Goal: Task Accomplishment & Management: Use online tool/utility

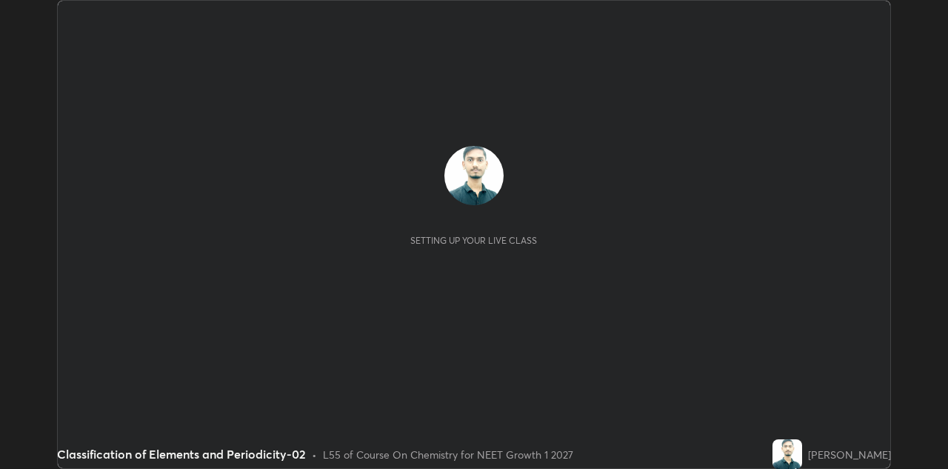
scroll to position [469, 948]
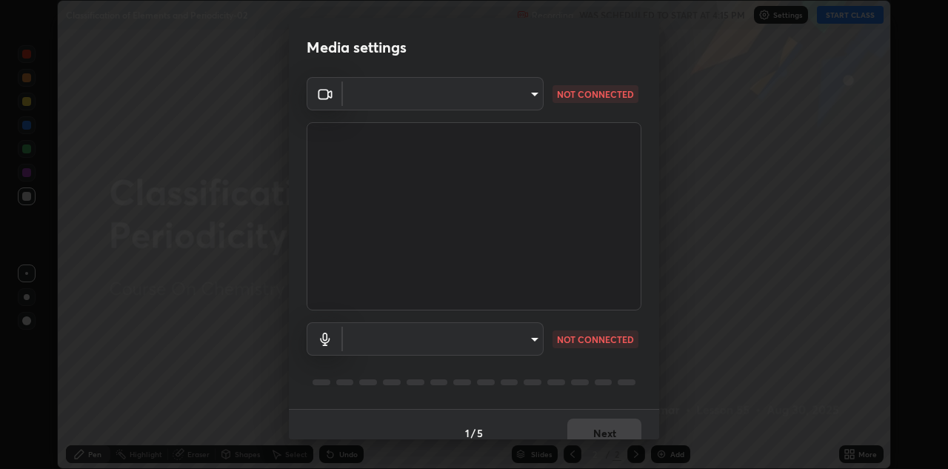
type input "440dc819fc980925616b5f394eaa9fa6086b7f53d6b22e7c60974c41b8a748ff"
type input "communications"
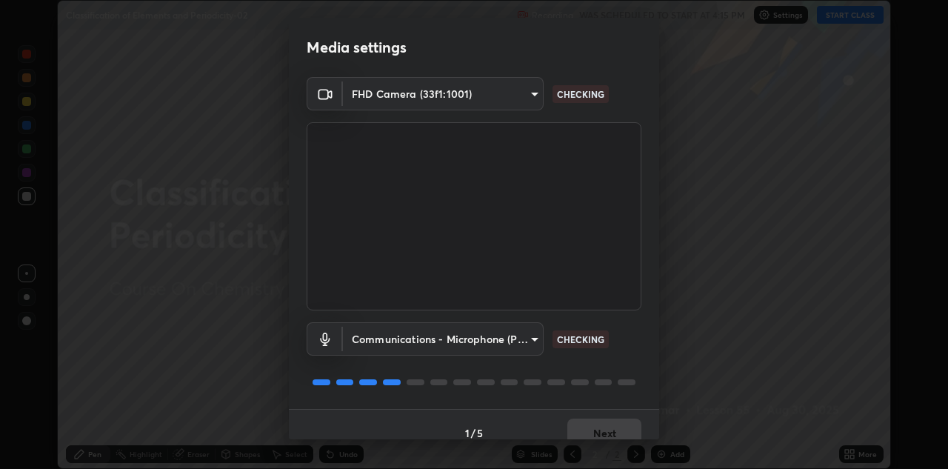
scroll to position [17, 0]
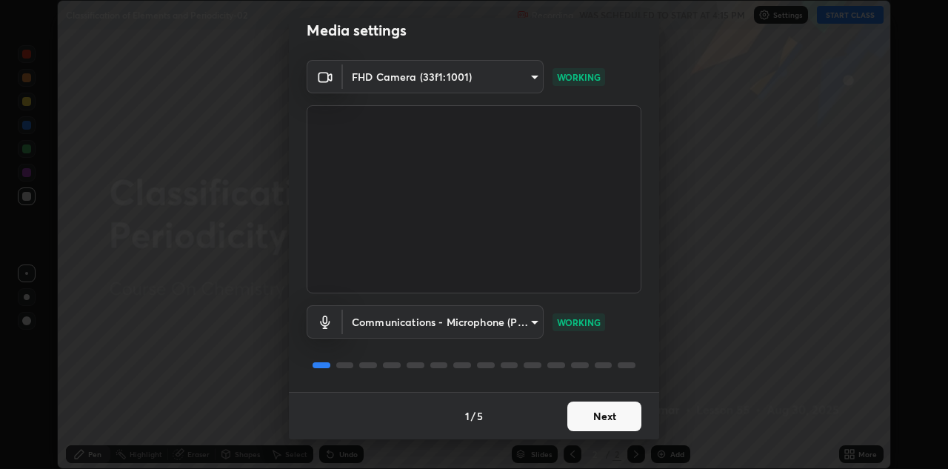
click at [619, 420] on button "Next" at bounding box center [605, 417] width 74 height 30
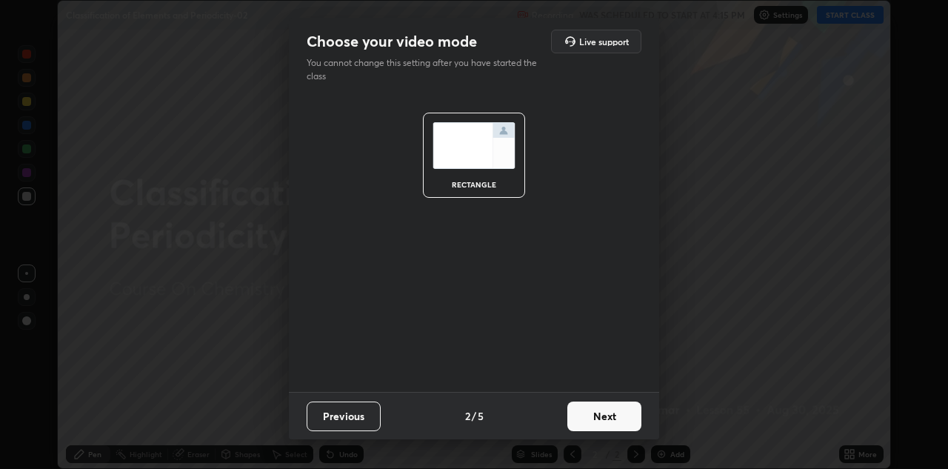
scroll to position [0, 0]
click at [619, 412] on button "Next" at bounding box center [605, 417] width 74 height 30
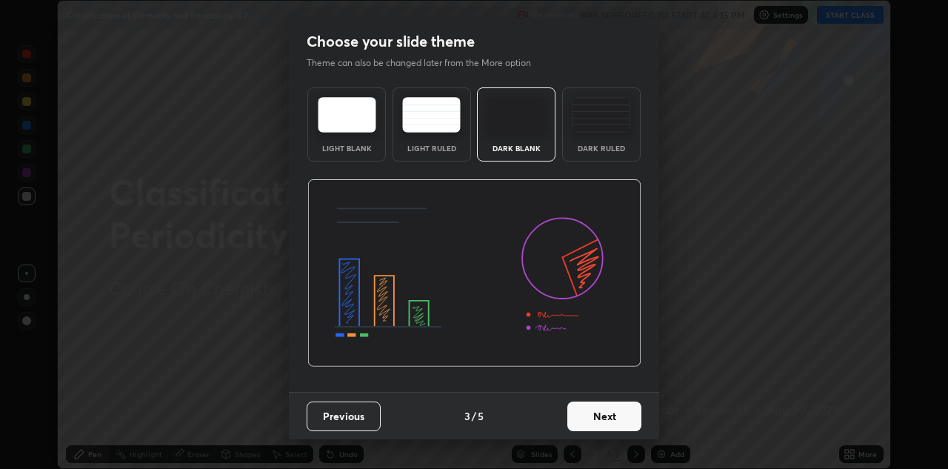
click at [625, 419] on button "Next" at bounding box center [605, 417] width 74 height 30
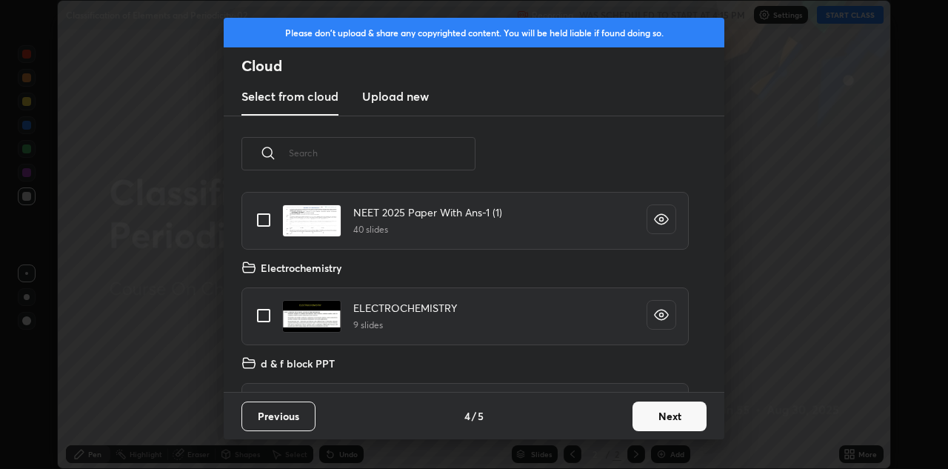
scroll to position [245, 0]
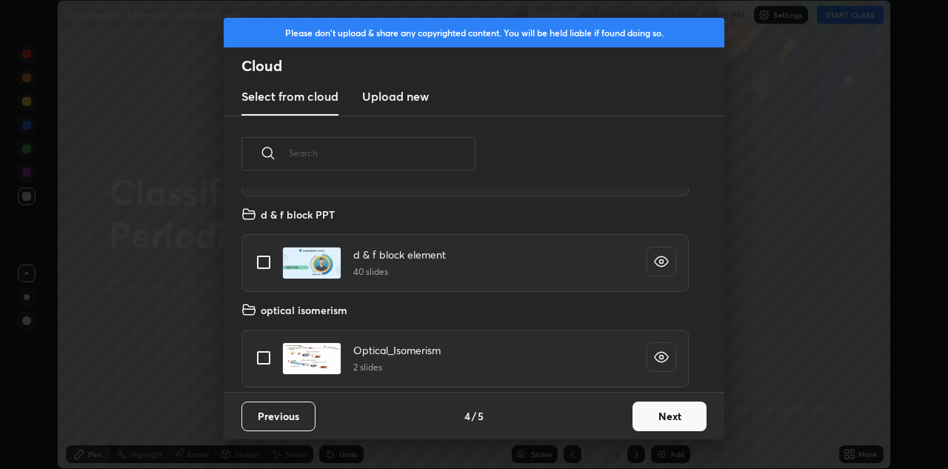
click at [682, 407] on button "Next" at bounding box center [670, 417] width 74 height 30
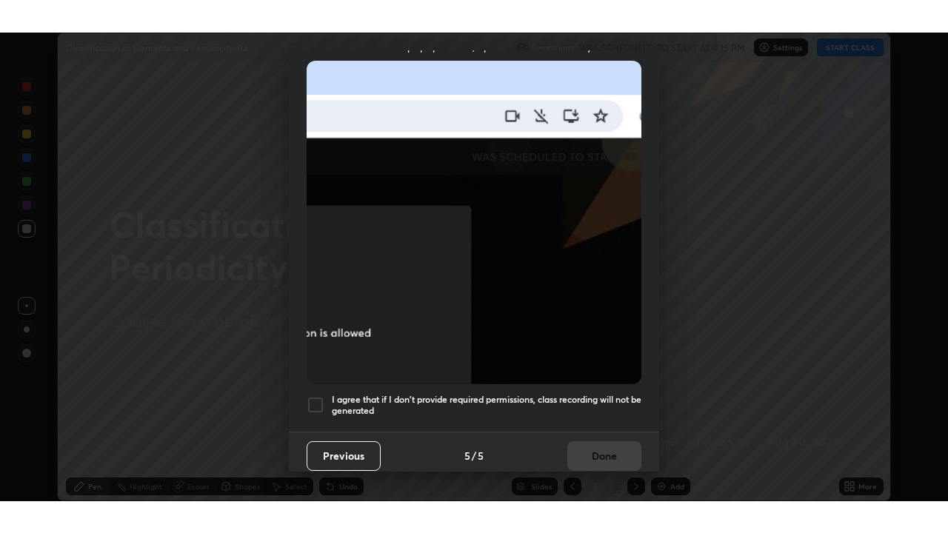
scroll to position [319, 0]
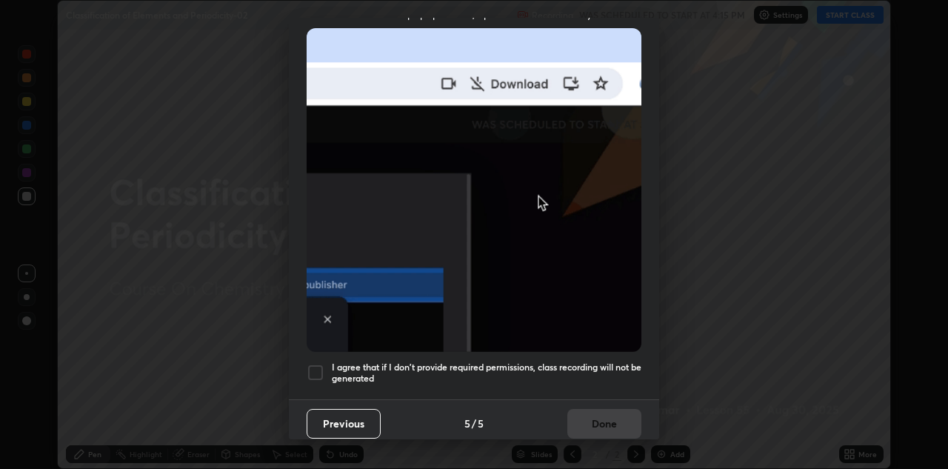
click at [628, 368] on h5 "I agree that if I don't provide required permissions, class recording will not …" at bounding box center [487, 373] width 310 height 23
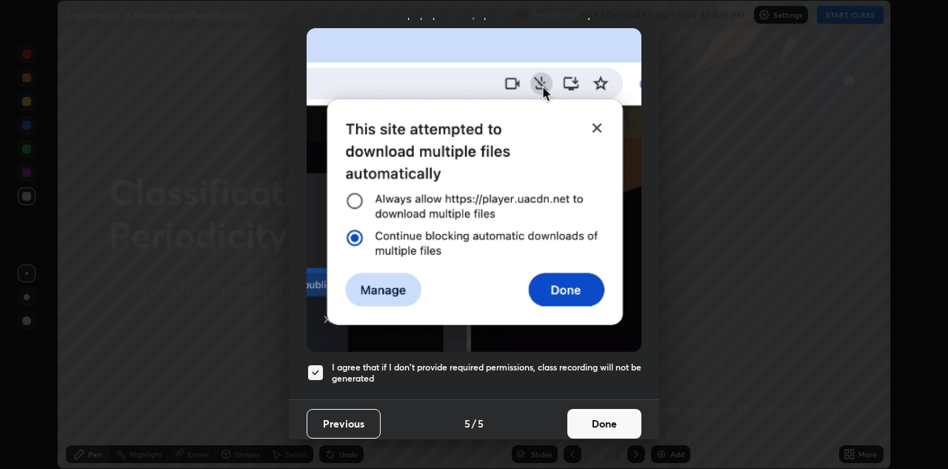
click at [621, 428] on button "Done" at bounding box center [605, 424] width 74 height 30
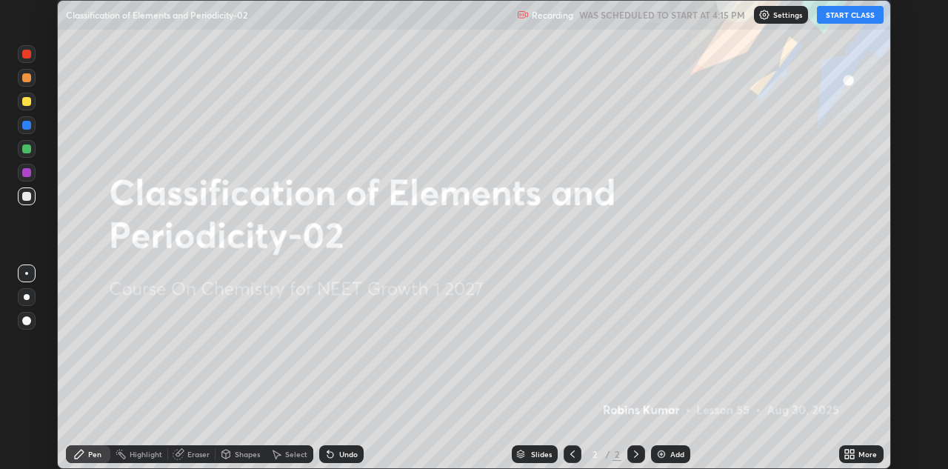
click at [846, 451] on icon at bounding box center [847, 452] width 4 height 4
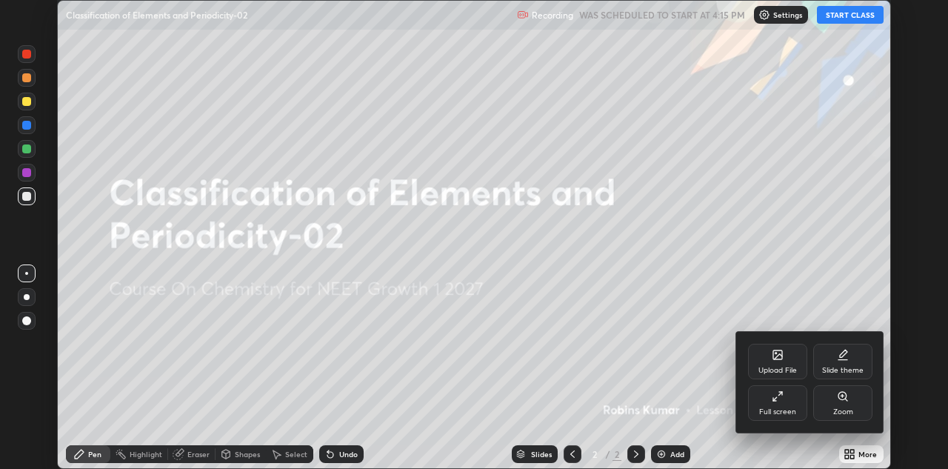
click at [846, 359] on icon at bounding box center [843, 355] width 12 height 12
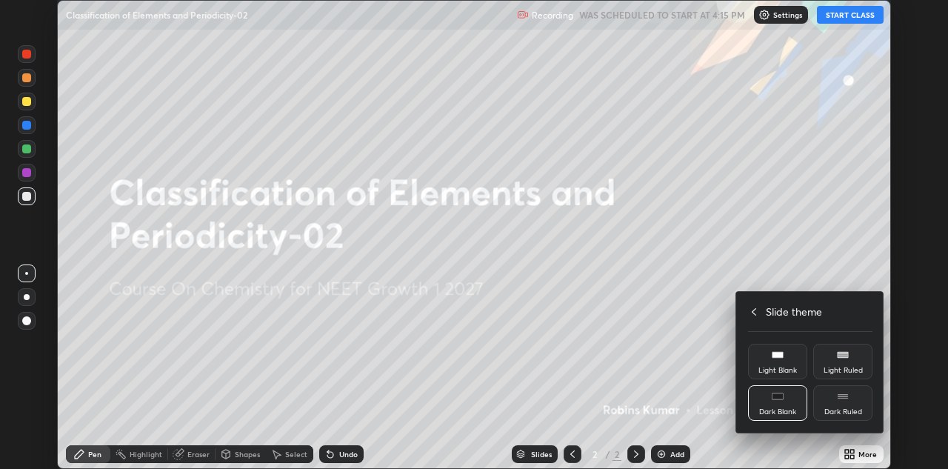
click at [755, 308] on icon at bounding box center [754, 312] width 12 height 12
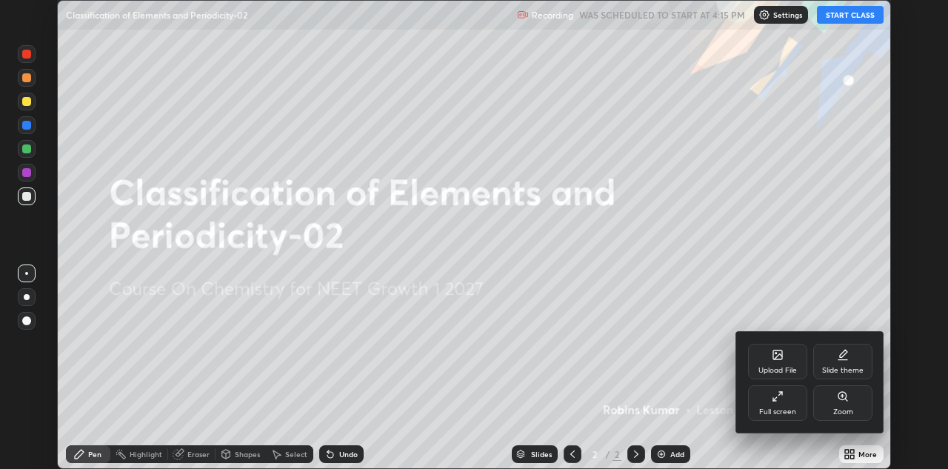
click at [780, 393] on icon at bounding box center [781, 394] width 4 height 4
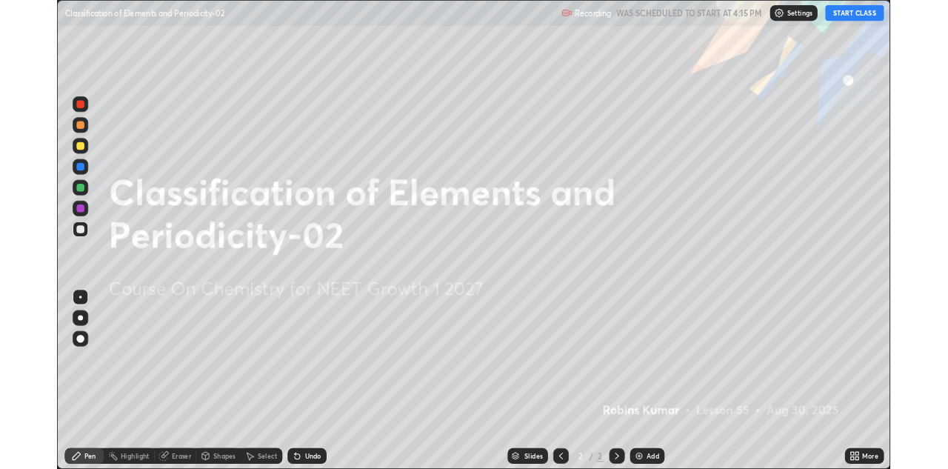
scroll to position [533, 948]
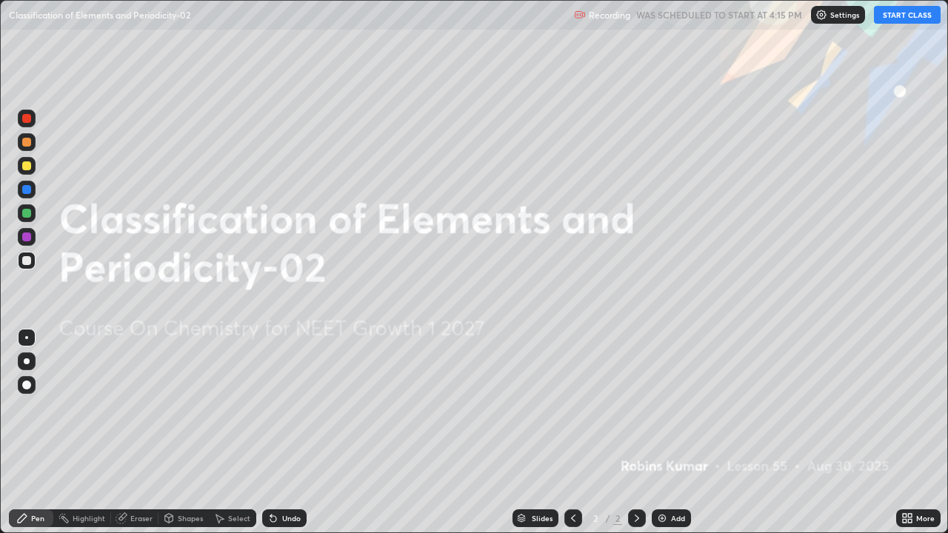
click at [897, 17] on button "START CLASS" at bounding box center [907, 15] width 67 height 18
click at [665, 468] on img at bounding box center [662, 519] width 12 height 12
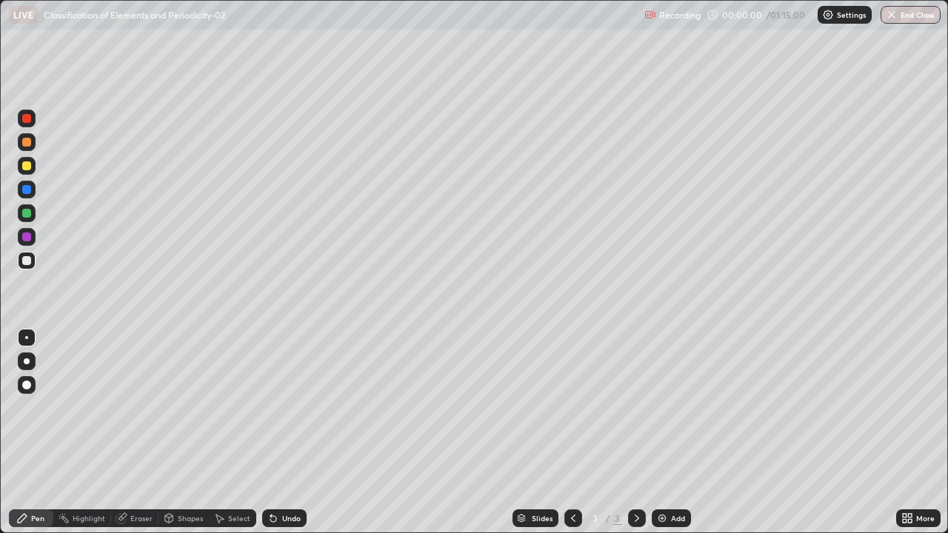
click at [665, 468] on img at bounding box center [662, 519] width 12 height 12
click at [664, 468] on img at bounding box center [662, 519] width 12 height 12
click at [665, 468] on div "Add" at bounding box center [671, 519] width 39 height 18
click at [668, 468] on div "Add" at bounding box center [671, 519] width 39 height 18
click at [671, 468] on div "Add" at bounding box center [678, 518] width 14 height 7
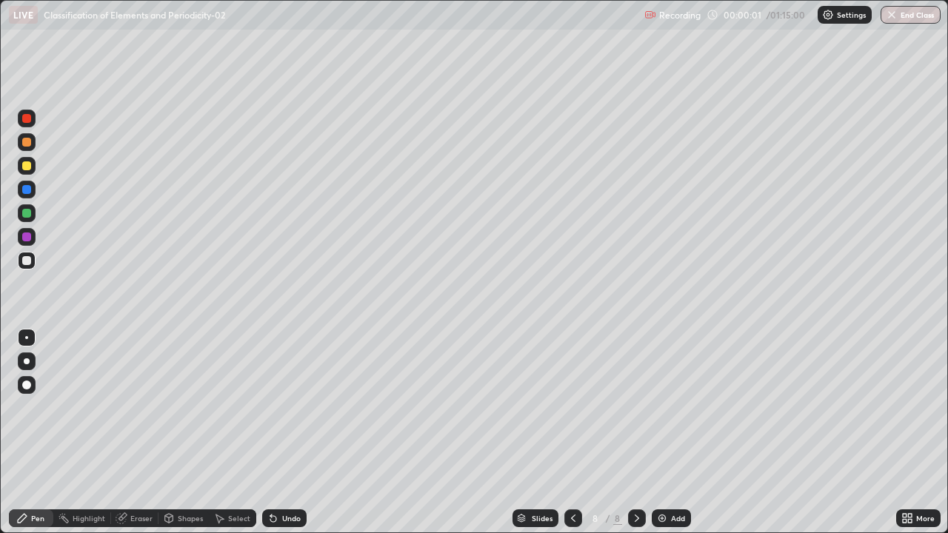
click at [674, 468] on div "Add" at bounding box center [671, 519] width 39 height 18
click at [673, 468] on div "Add" at bounding box center [678, 518] width 14 height 7
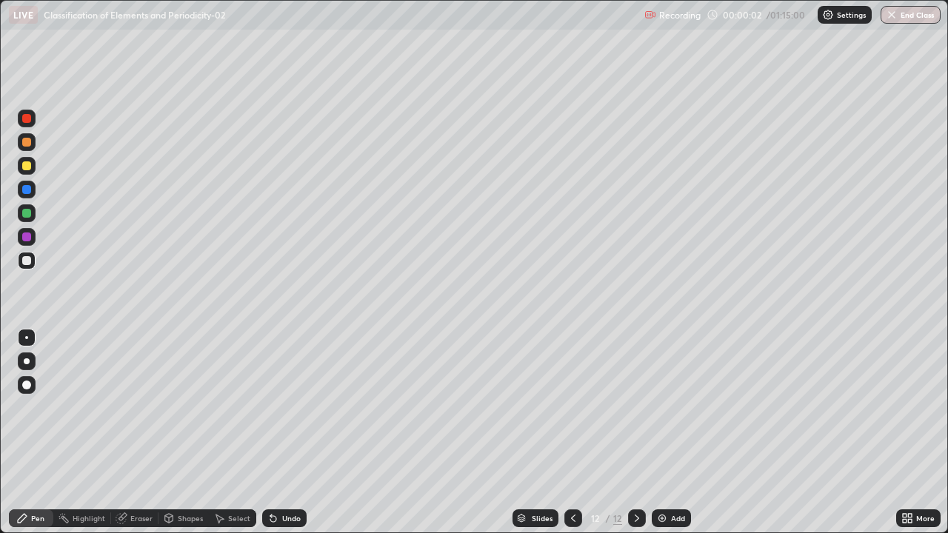
click at [674, 468] on div "Add" at bounding box center [678, 518] width 14 height 7
click at [671, 468] on div "Add" at bounding box center [678, 518] width 14 height 7
click at [673, 468] on div "Add" at bounding box center [678, 518] width 14 height 7
click at [571, 468] on icon at bounding box center [574, 519] width 12 height 12
click at [572, 468] on icon at bounding box center [574, 519] width 12 height 12
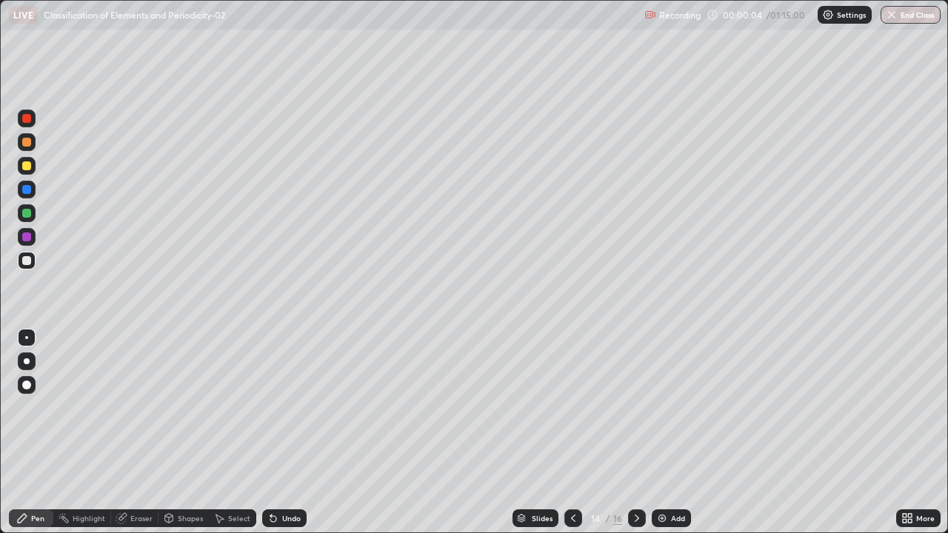
click at [572, 468] on icon at bounding box center [574, 519] width 12 height 12
click at [573, 468] on icon at bounding box center [574, 519] width 12 height 12
click at [573, 468] on icon at bounding box center [573, 518] width 4 height 7
click at [574, 468] on icon at bounding box center [574, 519] width 12 height 12
click at [572, 468] on icon at bounding box center [574, 519] width 12 height 12
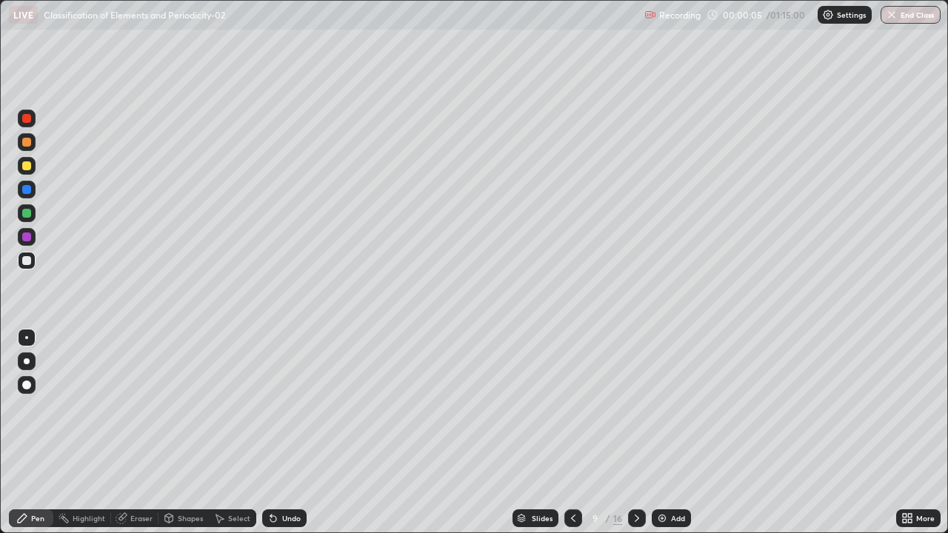
click at [572, 468] on icon at bounding box center [574, 519] width 12 height 12
click at [574, 468] on icon at bounding box center [574, 519] width 12 height 12
click at [572, 468] on icon at bounding box center [574, 519] width 12 height 12
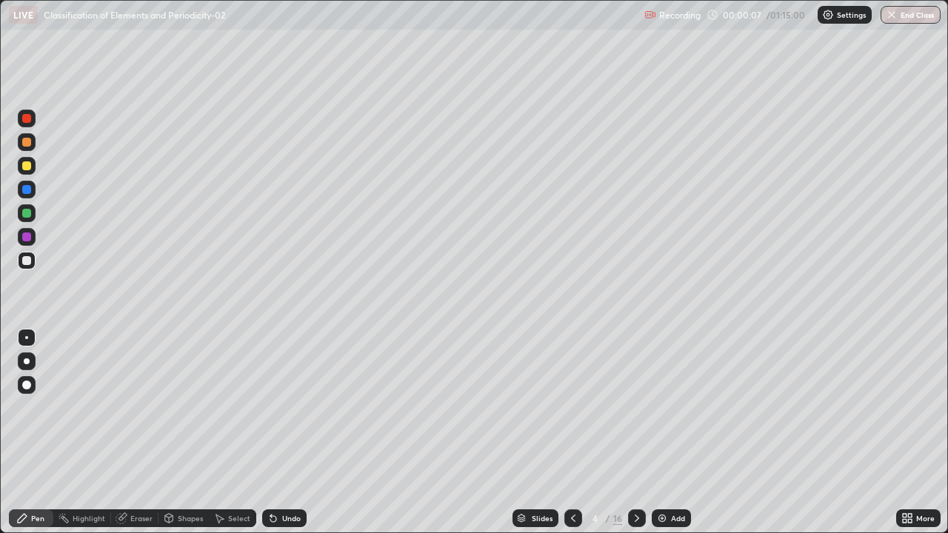
click at [570, 468] on icon at bounding box center [574, 519] width 12 height 12
click at [27, 146] on div at bounding box center [26, 142] width 9 height 9
click at [30, 167] on div at bounding box center [26, 166] width 9 height 9
click at [30, 211] on div at bounding box center [26, 213] width 9 height 9
click at [27, 236] on div at bounding box center [26, 237] width 9 height 9
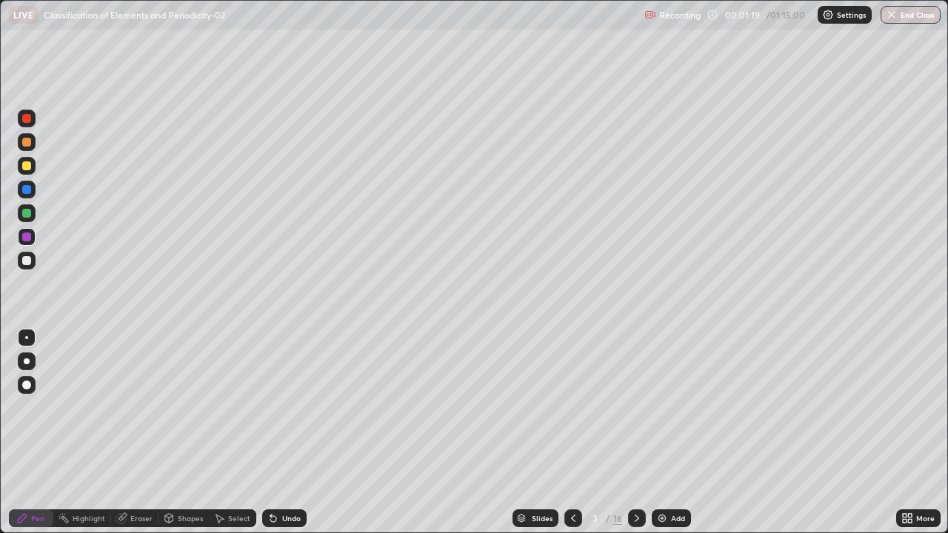
click at [33, 124] on div at bounding box center [27, 119] width 18 height 18
click at [27, 265] on div at bounding box center [26, 260] width 9 height 9
click at [23, 468] on icon at bounding box center [22, 519] width 12 height 12
click at [26, 262] on div at bounding box center [26, 260] width 9 height 9
click at [94, 468] on div "Highlight" at bounding box center [89, 518] width 33 height 7
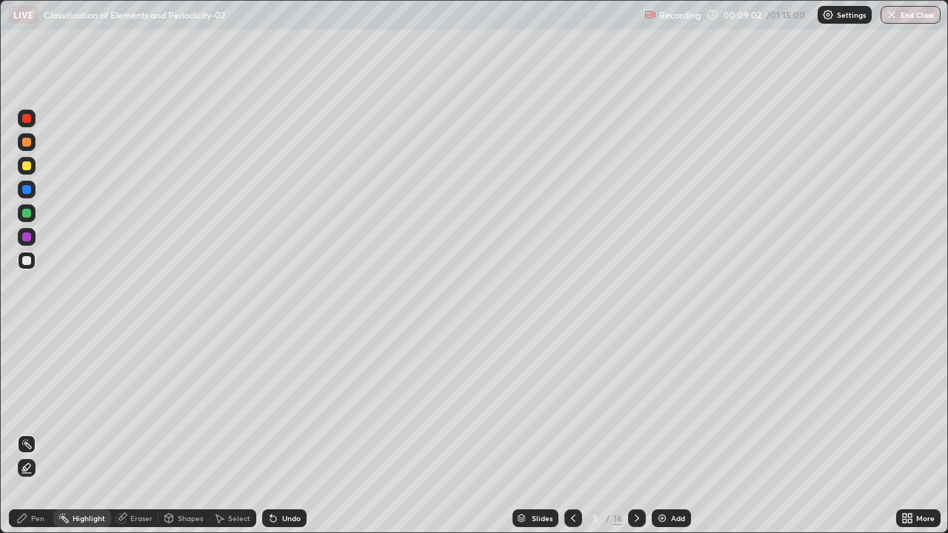
click at [636, 468] on icon at bounding box center [637, 519] width 12 height 12
click at [27, 143] on div at bounding box center [26, 142] width 9 height 9
click at [270, 468] on icon at bounding box center [270, 515] width 1 height 1
click at [30, 468] on div "Pen" at bounding box center [31, 519] width 44 height 18
click at [294, 468] on div "Undo" at bounding box center [291, 518] width 19 height 7
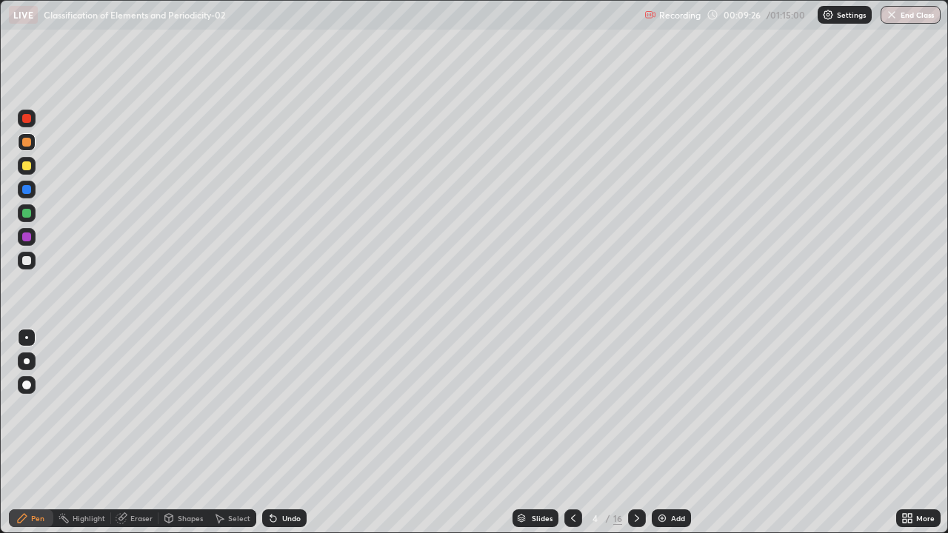
click at [295, 468] on div "Undo" at bounding box center [291, 518] width 19 height 7
click at [302, 468] on div "Undo" at bounding box center [284, 519] width 44 height 18
click at [28, 120] on div at bounding box center [26, 118] width 9 height 9
click at [28, 164] on div at bounding box center [26, 166] width 9 height 9
click at [30, 215] on div at bounding box center [26, 213] width 9 height 9
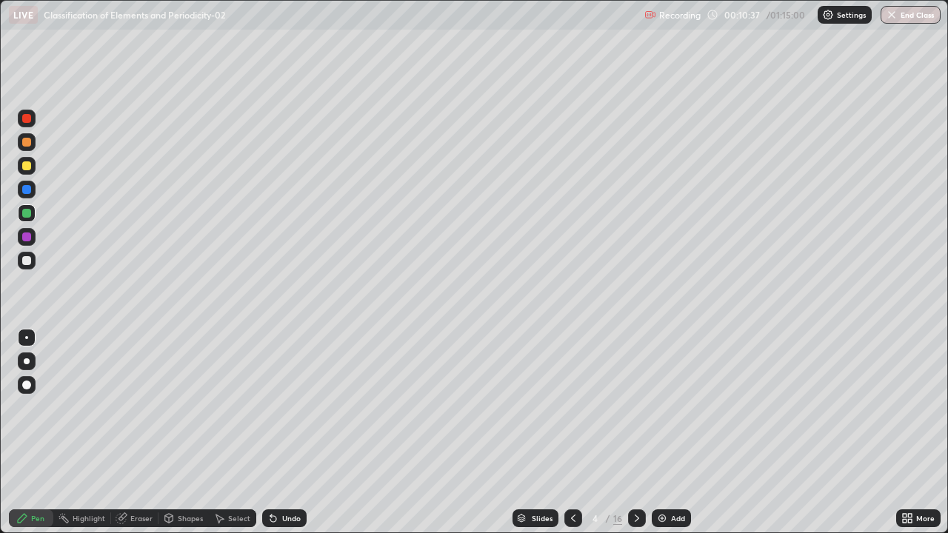
click at [30, 258] on div at bounding box center [26, 260] width 9 height 9
click at [47, 468] on div "Pen" at bounding box center [31, 519] width 44 height 18
click at [33, 217] on div at bounding box center [27, 214] width 18 height 18
click at [32, 262] on div at bounding box center [27, 261] width 18 height 18
click at [90, 468] on div "Highlight" at bounding box center [89, 518] width 33 height 7
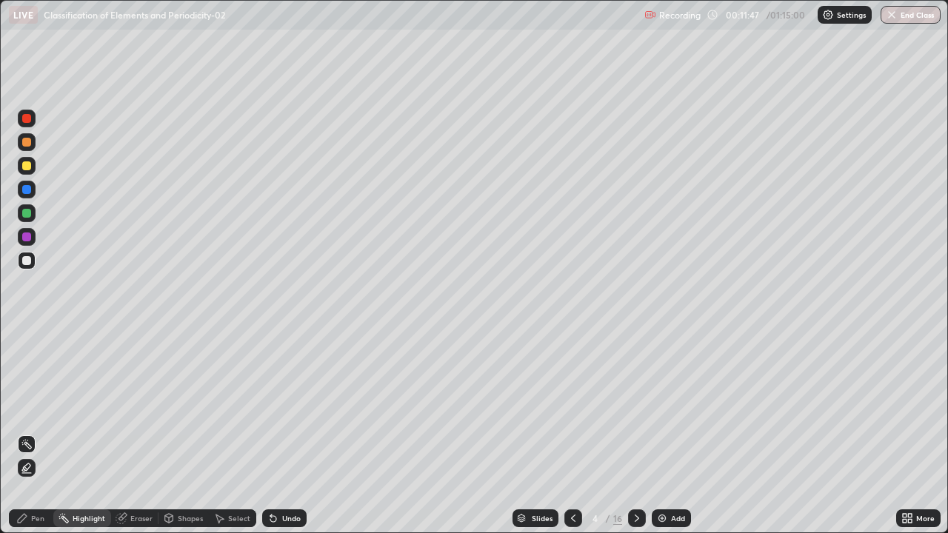
click at [133, 468] on div "Eraser" at bounding box center [141, 518] width 22 height 7
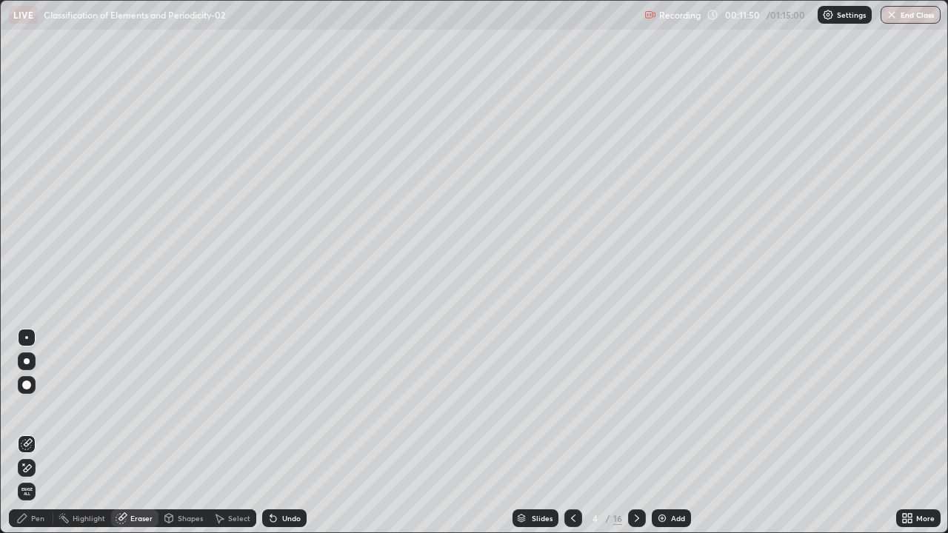
click at [24, 465] on icon at bounding box center [23, 464] width 1 height 1
click at [41, 468] on div "Pen" at bounding box center [31, 519] width 44 height 18
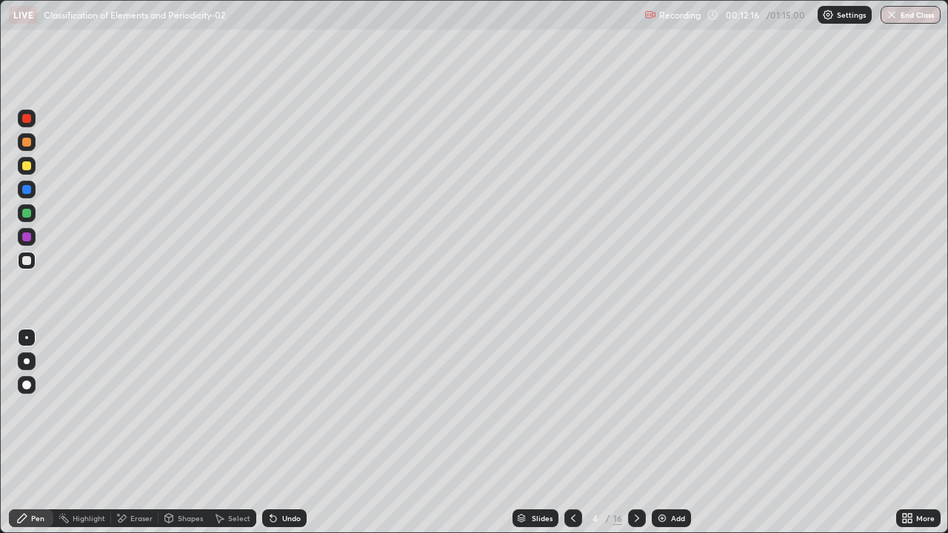
click at [33, 468] on div "Pen" at bounding box center [37, 518] width 13 height 7
click at [28, 189] on div at bounding box center [26, 189] width 9 height 9
click at [33, 213] on div at bounding box center [27, 214] width 18 height 18
click at [27, 261] on div at bounding box center [26, 260] width 9 height 9
click at [27, 190] on div at bounding box center [26, 189] width 9 height 9
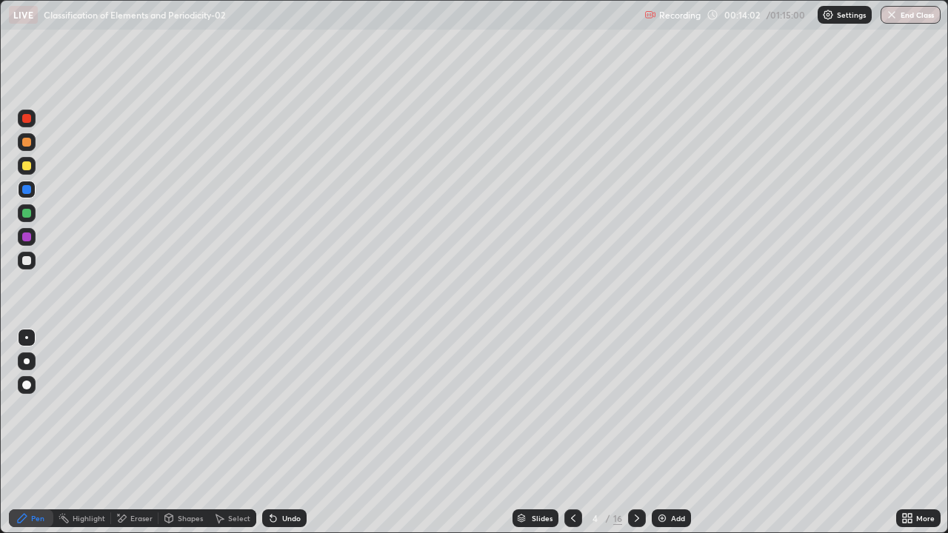
click at [28, 139] on div at bounding box center [26, 142] width 9 height 9
click at [27, 263] on div at bounding box center [26, 260] width 9 height 9
click at [25, 215] on div at bounding box center [26, 213] width 9 height 9
click at [27, 258] on div at bounding box center [26, 260] width 9 height 9
click at [27, 213] on div at bounding box center [26, 213] width 9 height 9
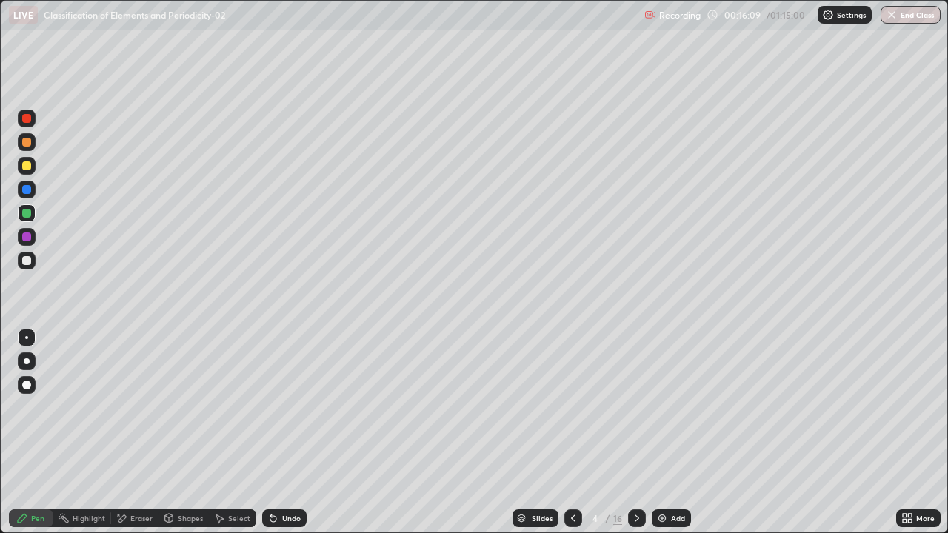
click at [27, 235] on div at bounding box center [26, 237] width 9 height 9
click at [25, 213] on div at bounding box center [26, 213] width 9 height 9
click at [33, 235] on div at bounding box center [27, 237] width 18 height 18
click at [25, 213] on div at bounding box center [26, 213] width 9 height 9
click at [19, 240] on div at bounding box center [27, 237] width 18 height 18
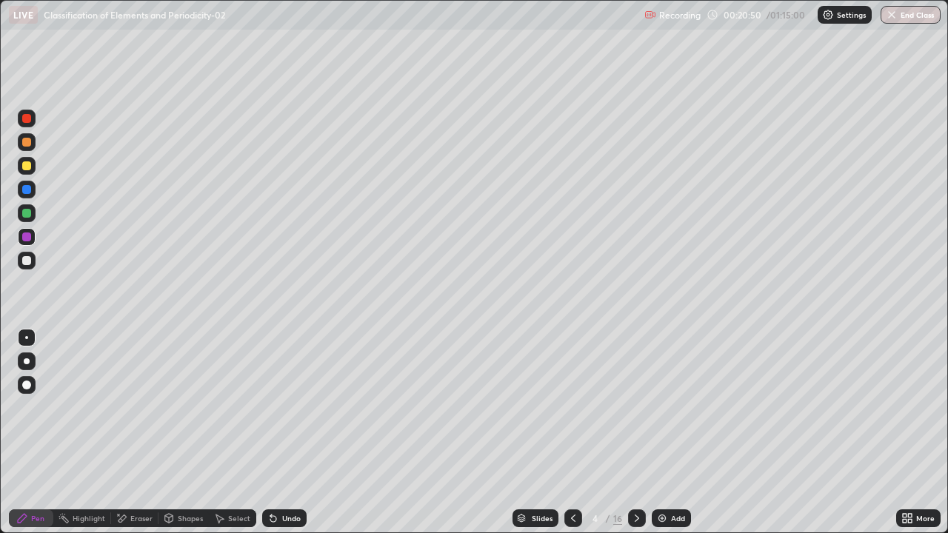
click at [636, 468] on icon at bounding box center [637, 519] width 12 height 12
click at [28, 144] on div at bounding box center [26, 142] width 9 height 9
click at [30, 187] on div at bounding box center [26, 189] width 9 height 9
click at [24, 163] on div at bounding box center [26, 166] width 9 height 9
click at [24, 213] on div at bounding box center [26, 213] width 9 height 9
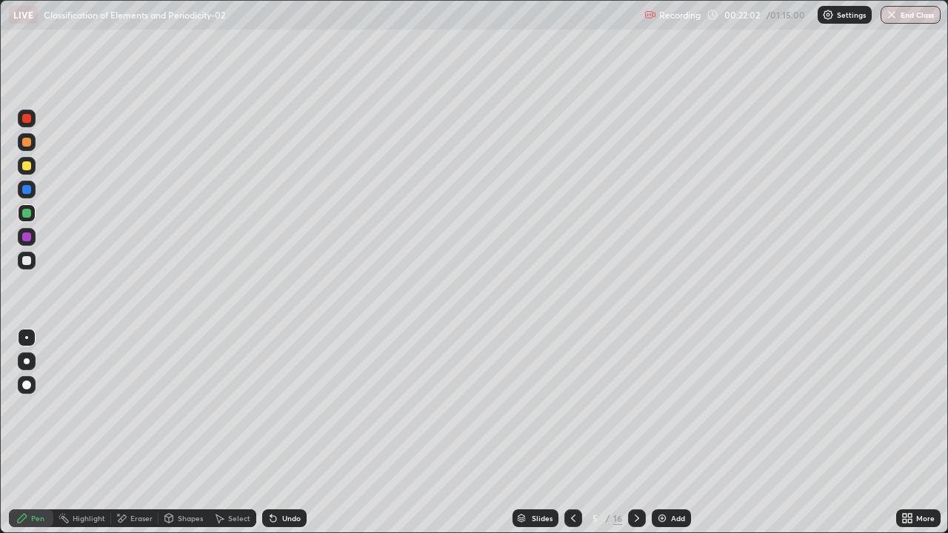
click at [30, 261] on div at bounding box center [26, 260] width 9 height 9
click at [637, 468] on icon at bounding box center [637, 519] width 12 height 12
click at [27, 142] on div at bounding box center [26, 142] width 9 height 9
click at [30, 210] on div at bounding box center [26, 213] width 9 height 9
click at [27, 236] on div at bounding box center [26, 237] width 9 height 9
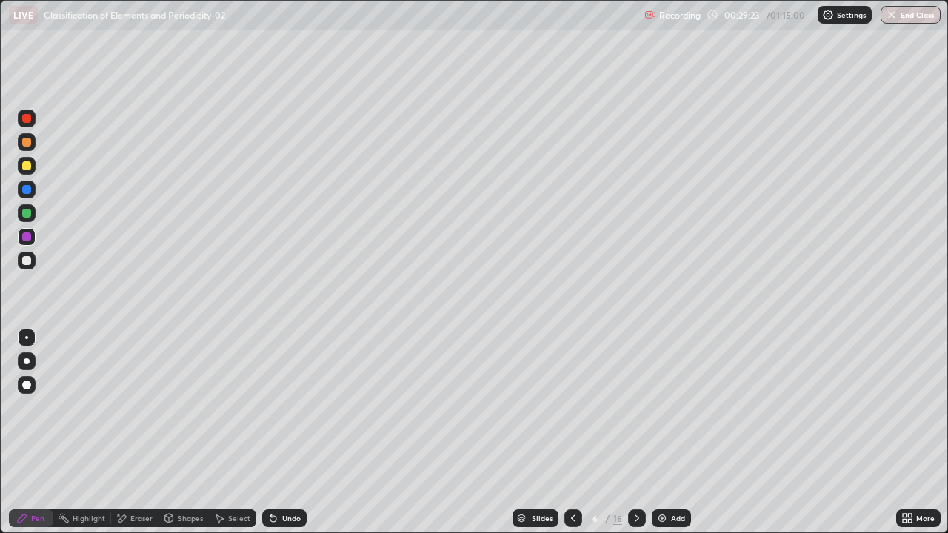
click at [175, 468] on div "Shapes" at bounding box center [184, 519] width 50 height 18
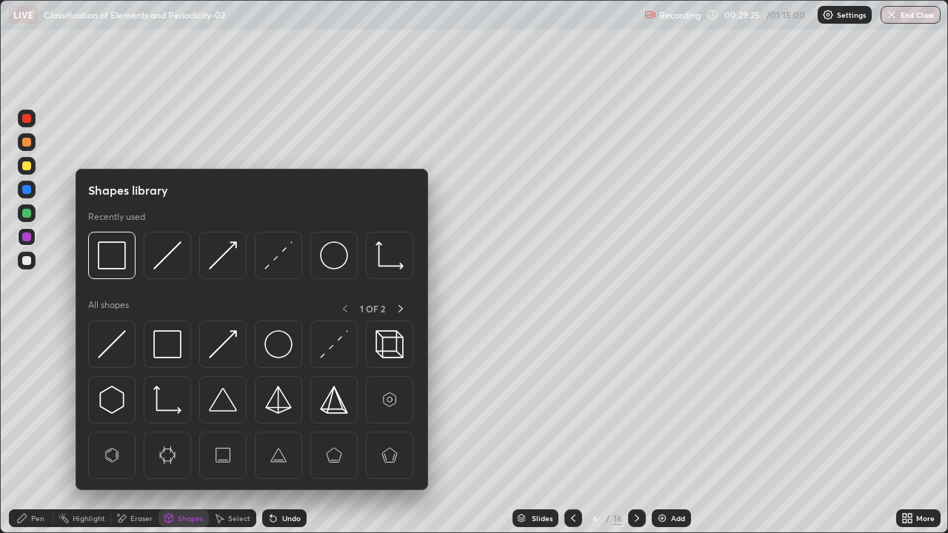
click at [29, 468] on div "Pen" at bounding box center [31, 519] width 44 height 18
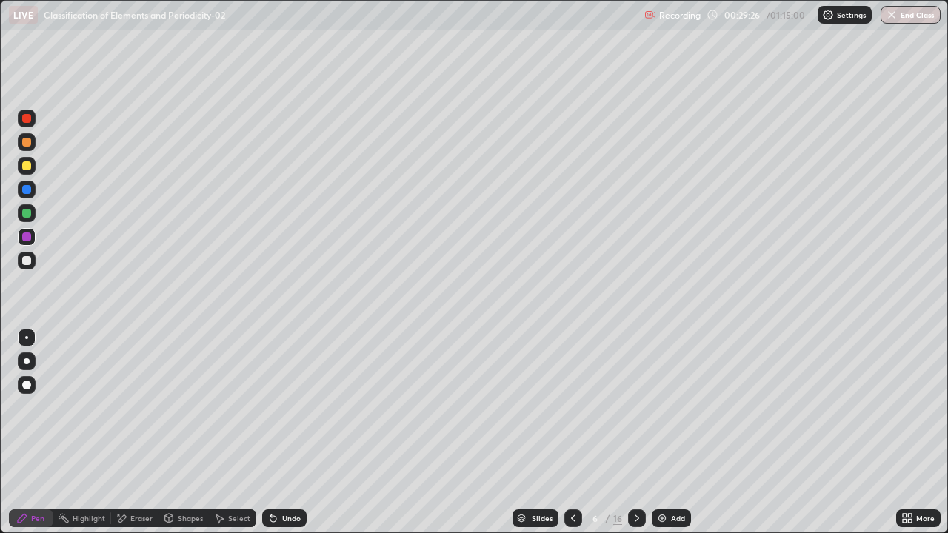
click at [24, 169] on div at bounding box center [26, 166] width 9 height 9
click at [27, 236] on div at bounding box center [26, 237] width 9 height 9
click at [29, 263] on div at bounding box center [26, 260] width 9 height 9
click at [28, 188] on div at bounding box center [26, 189] width 9 height 9
click at [27, 237] on div at bounding box center [26, 237] width 9 height 9
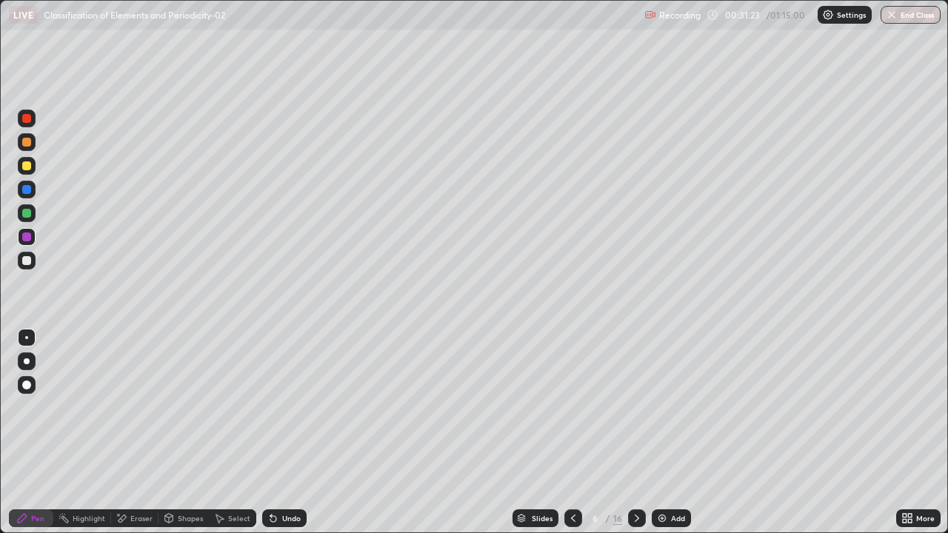
click at [28, 193] on div at bounding box center [26, 189] width 9 height 9
click at [570, 468] on icon at bounding box center [574, 519] width 12 height 12
click at [637, 468] on icon at bounding box center [637, 519] width 12 height 12
click at [634, 468] on icon at bounding box center [637, 519] width 12 height 12
click at [28, 169] on div at bounding box center [26, 166] width 9 height 9
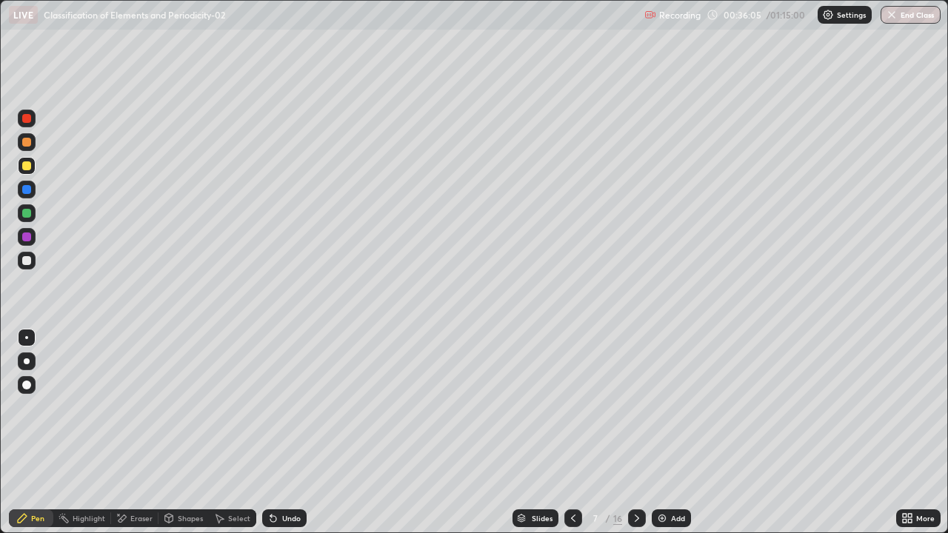
click at [282, 468] on div "Undo" at bounding box center [291, 518] width 19 height 7
click at [279, 468] on div "Undo" at bounding box center [284, 519] width 44 height 18
click at [27, 262] on div at bounding box center [26, 260] width 9 height 9
click at [27, 211] on div at bounding box center [26, 213] width 9 height 9
click at [282, 468] on div "Undo" at bounding box center [291, 518] width 19 height 7
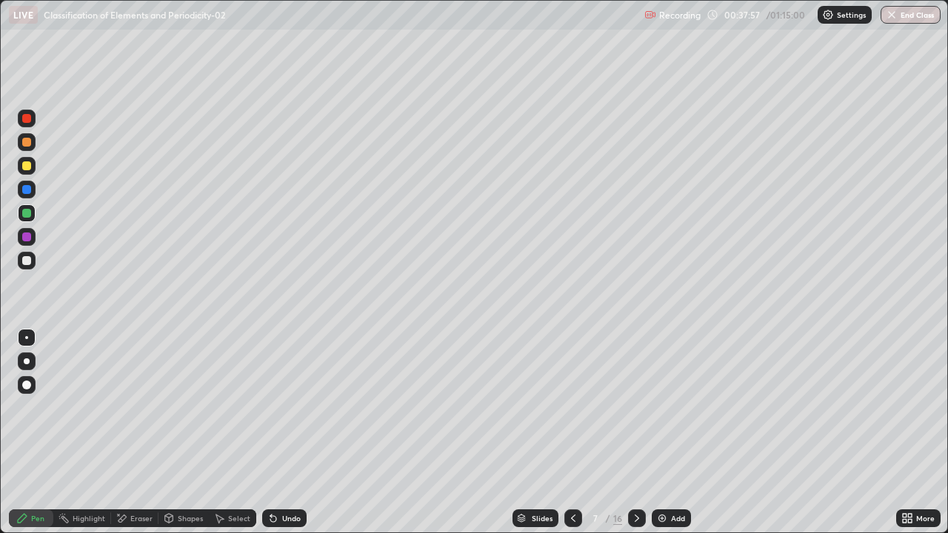
click at [282, 468] on div "Undo" at bounding box center [284, 519] width 44 height 18
click at [279, 468] on div "Undo" at bounding box center [284, 519] width 44 height 18
click at [27, 187] on div at bounding box center [26, 189] width 9 height 9
click at [29, 235] on div at bounding box center [26, 237] width 9 height 9
click at [32, 187] on div at bounding box center [27, 190] width 18 height 18
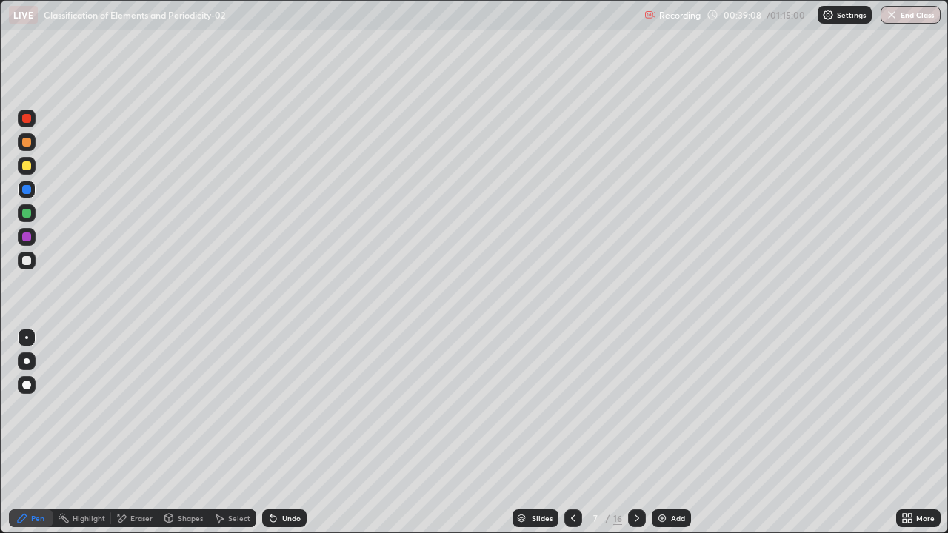
click at [29, 231] on div at bounding box center [27, 237] width 18 height 18
click at [27, 191] on div at bounding box center [26, 189] width 9 height 9
click at [27, 237] on div at bounding box center [26, 237] width 9 height 9
click at [29, 193] on div at bounding box center [26, 189] width 9 height 9
click at [28, 240] on div at bounding box center [26, 237] width 9 height 9
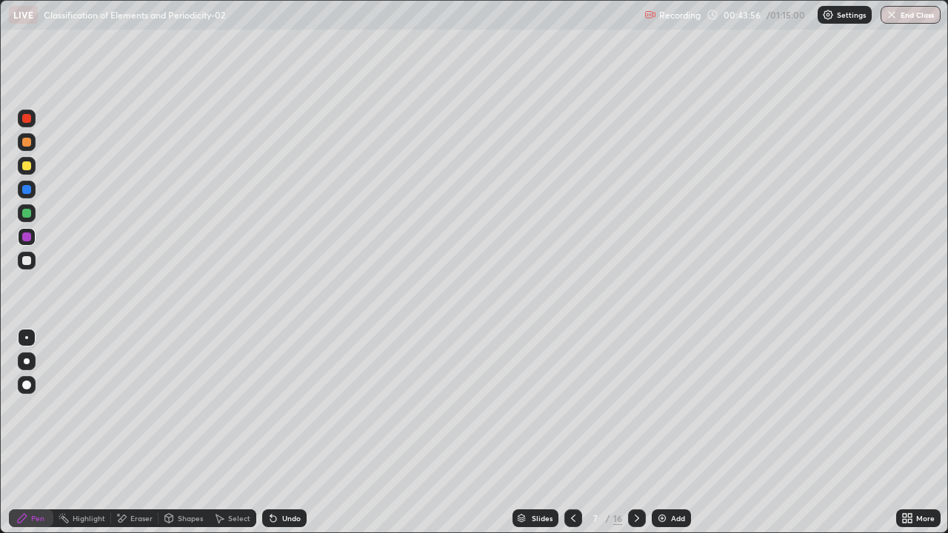
click at [636, 468] on icon at bounding box center [637, 519] width 12 height 12
click at [27, 142] on div at bounding box center [26, 142] width 9 height 9
click at [28, 238] on div at bounding box center [26, 237] width 9 height 9
click at [33, 260] on div at bounding box center [27, 261] width 18 height 18
click at [25, 211] on div at bounding box center [26, 213] width 9 height 9
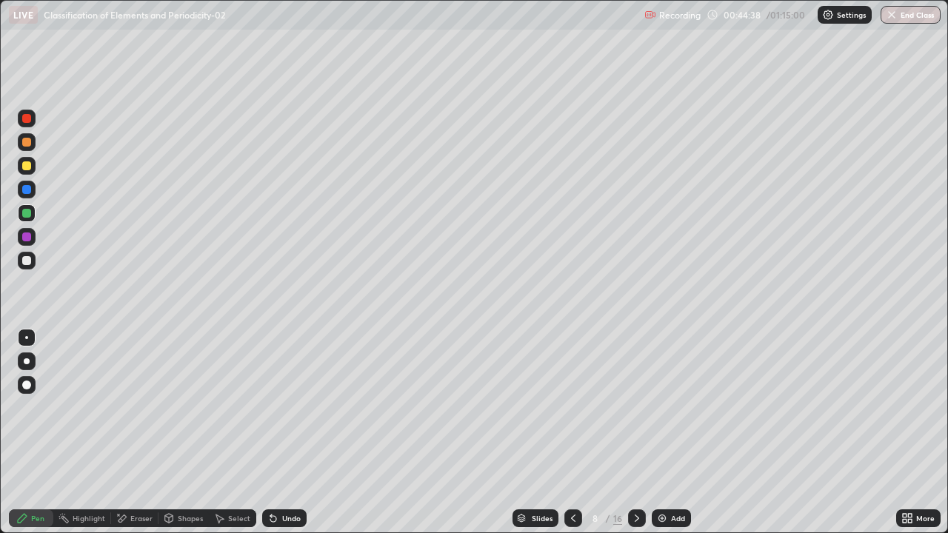
click at [27, 167] on div at bounding box center [26, 166] width 9 height 9
click at [30, 119] on div at bounding box center [26, 118] width 9 height 9
click at [565, 468] on div at bounding box center [574, 519] width 18 height 18
click at [87, 468] on div "Highlight" at bounding box center [89, 518] width 33 height 7
click at [26, 468] on icon at bounding box center [27, 468] width 12 height 12
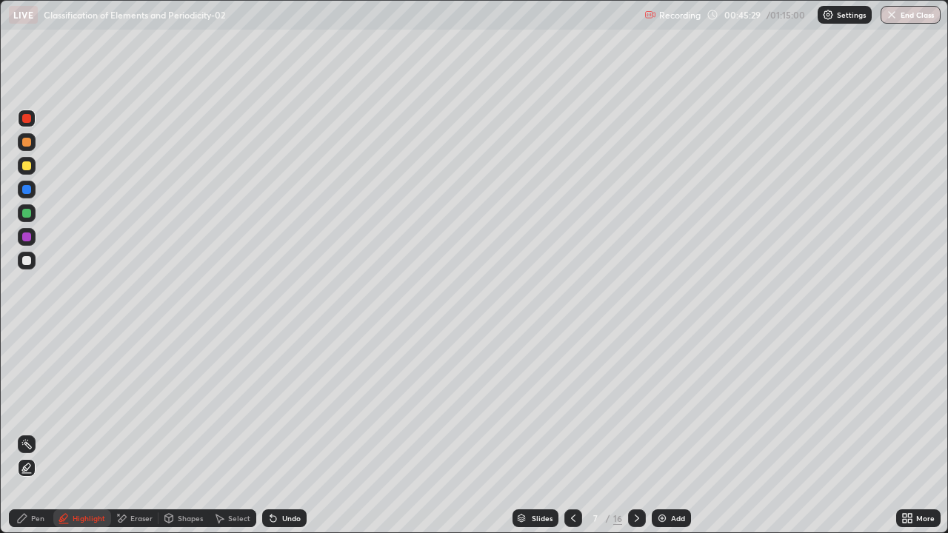
click at [21, 166] on div at bounding box center [27, 166] width 18 height 18
click at [636, 468] on div at bounding box center [637, 519] width 18 height 18
click at [33, 468] on div "Pen" at bounding box center [31, 519] width 44 height 18
click at [27, 260] on div at bounding box center [26, 260] width 9 height 9
click at [27, 119] on div at bounding box center [26, 118] width 9 height 9
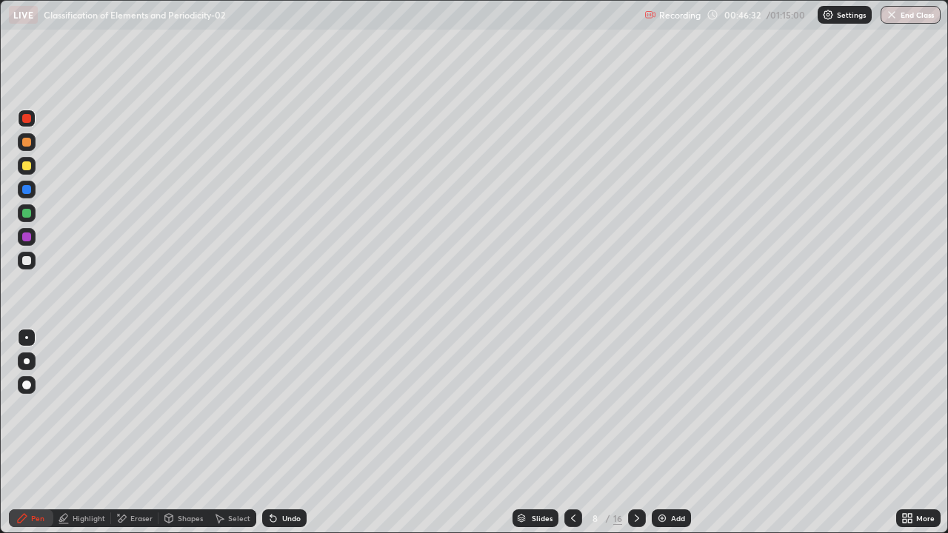
click at [30, 262] on div at bounding box center [26, 260] width 9 height 9
click at [29, 164] on div at bounding box center [26, 166] width 9 height 9
click at [27, 210] on div at bounding box center [26, 213] width 9 height 9
click at [27, 167] on div at bounding box center [26, 166] width 9 height 9
click at [24, 192] on div at bounding box center [26, 189] width 9 height 9
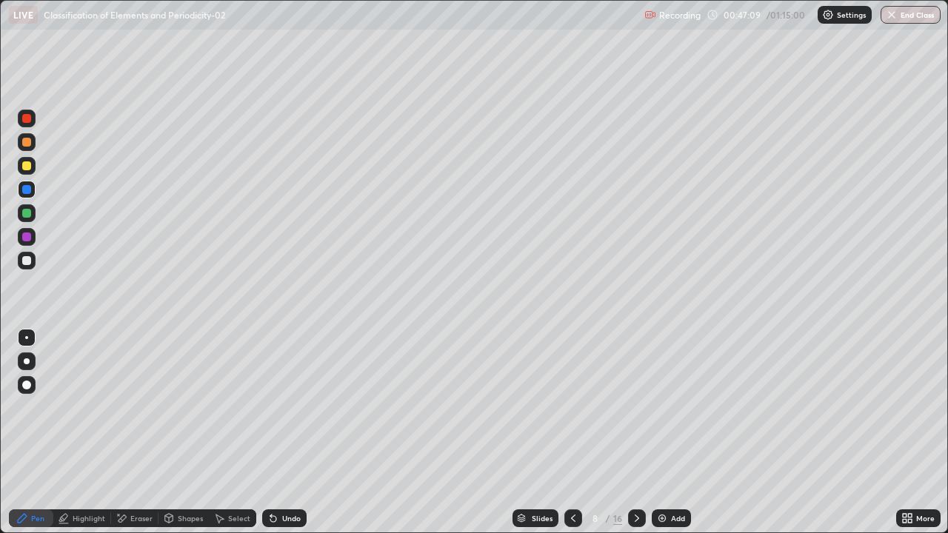
click at [29, 165] on div at bounding box center [26, 166] width 9 height 9
click at [19, 239] on div at bounding box center [27, 237] width 18 height 18
click at [35, 266] on div at bounding box center [27, 261] width 18 height 18
click at [636, 468] on icon at bounding box center [637, 519] width 12 height 12
click at [27, 144] on div at bounding box center [26, 142] width 9 height 9
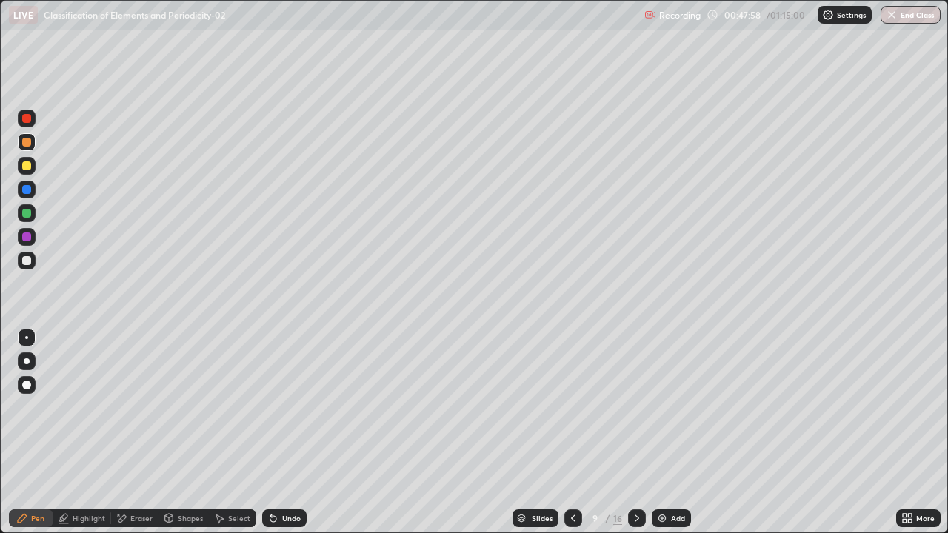
click at [27, 193] on div at bounding box center [26, 189] width 9 height 9
click at [23, 261] on div at bounding box center [26, 260] width 9 height 9
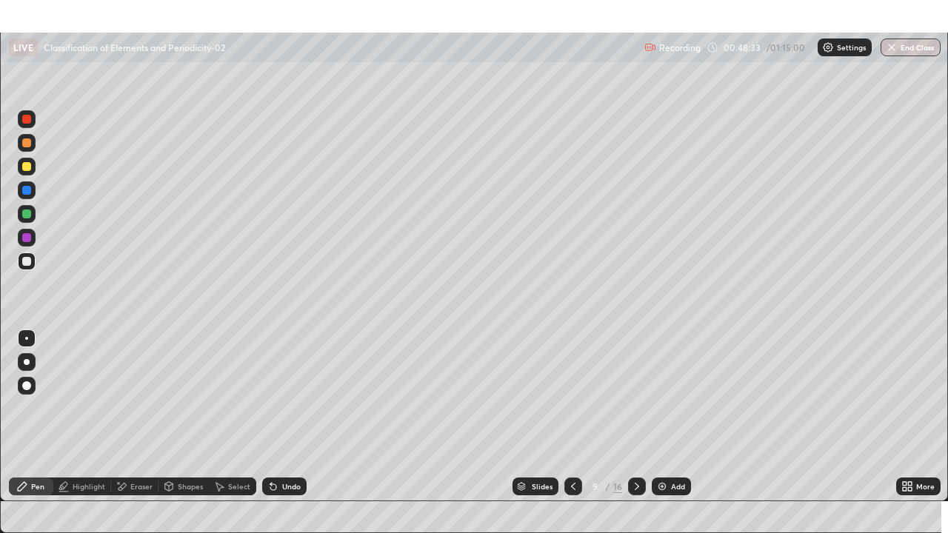
scroll to position [73628, 73148]
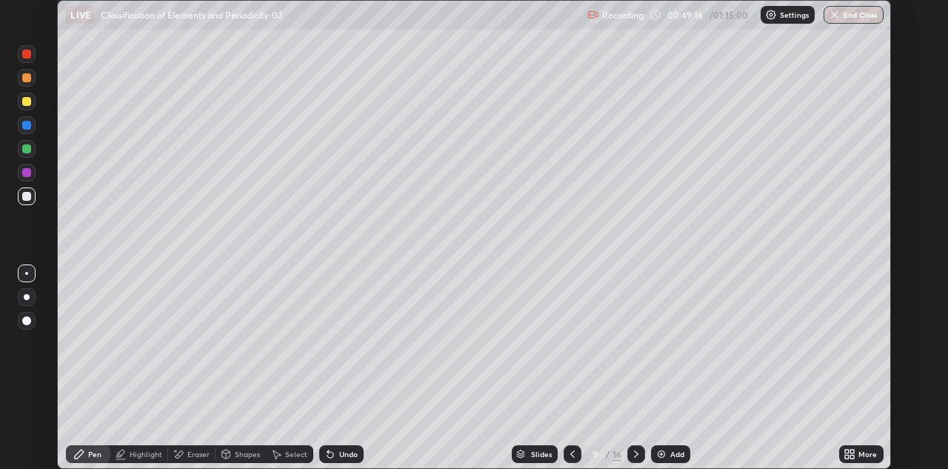
click at [860, 451] on div "More" at bounding box center [868, 454] width 19 height 7
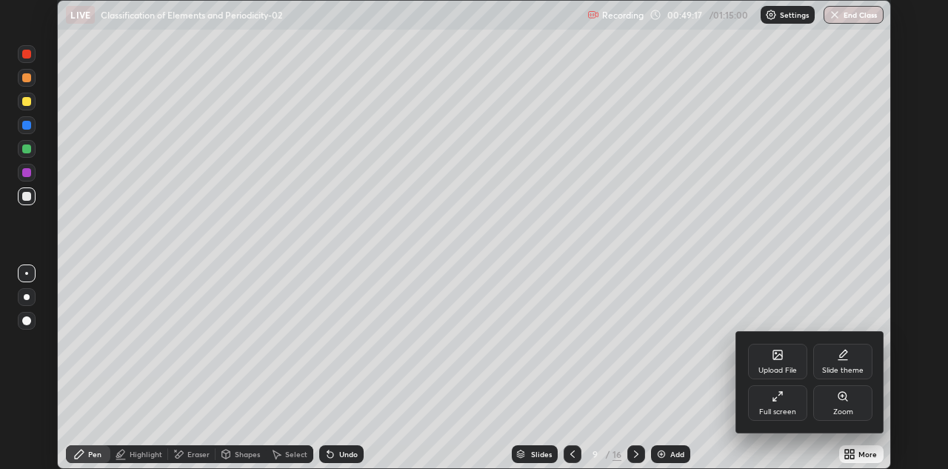
click at [784, 396] on div "Full screen" at bounding box center [777, 403] width 59 height 36
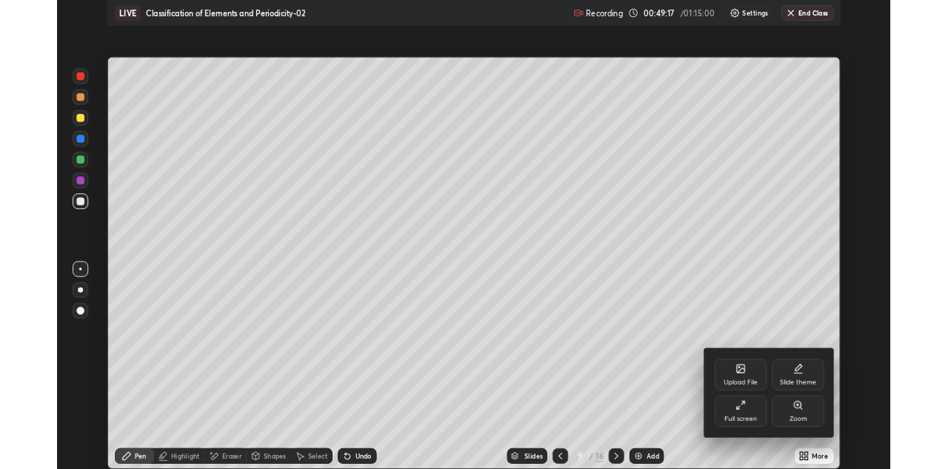
scroll to position [533, 948]
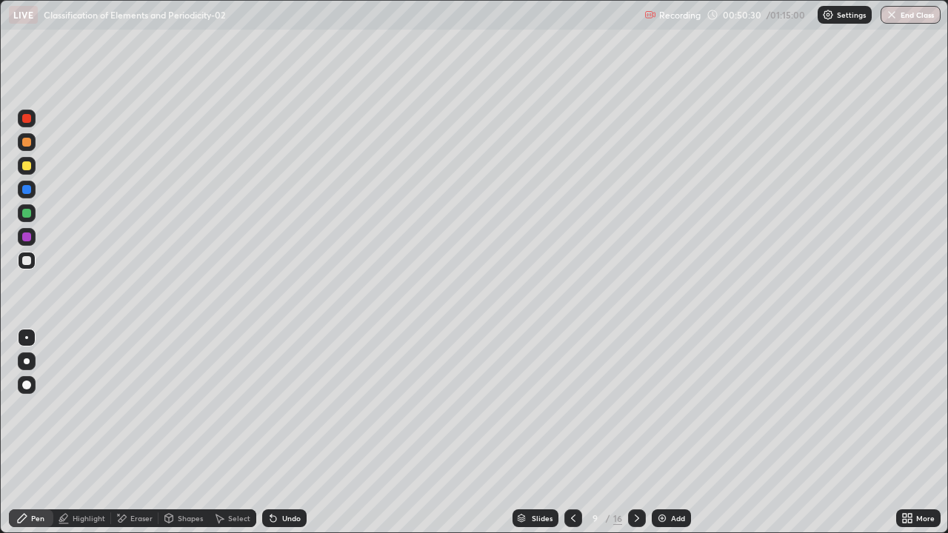
click at [637, 468] on icon at bounding box center [637, 519] width 12 height 12
click at [31, 468] on div "Pen" at bounding box center [31, 519] width 44 height 18
click at [28, 139] on div at bounding box center [26, 142] width 9 height 9
click at [35, 167] on div at bounding box center [27, 166] width 18 height 18
click at [30, 193] on div at bounding box center [27, 190] width 18 height 18
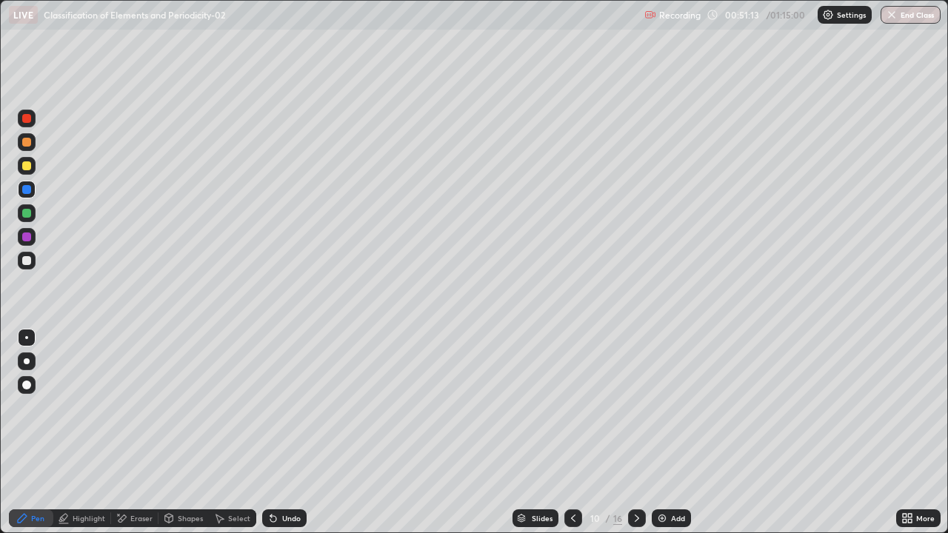
click at [33, 259] on div at bounding box center [27, 261] width 18 height 18
click at [27, 190] on div at bounding box center [26, 189] width 9 height 9
click at [27, 213] on div at bounding box center [26, 213] width 9 height 9
click at [296, 468] on div "Undo" at bounding box center [291, 518] width 19 height 7
click at [302, 468] on div "Undo" at bounding box center [284, 519] width 44 height 18
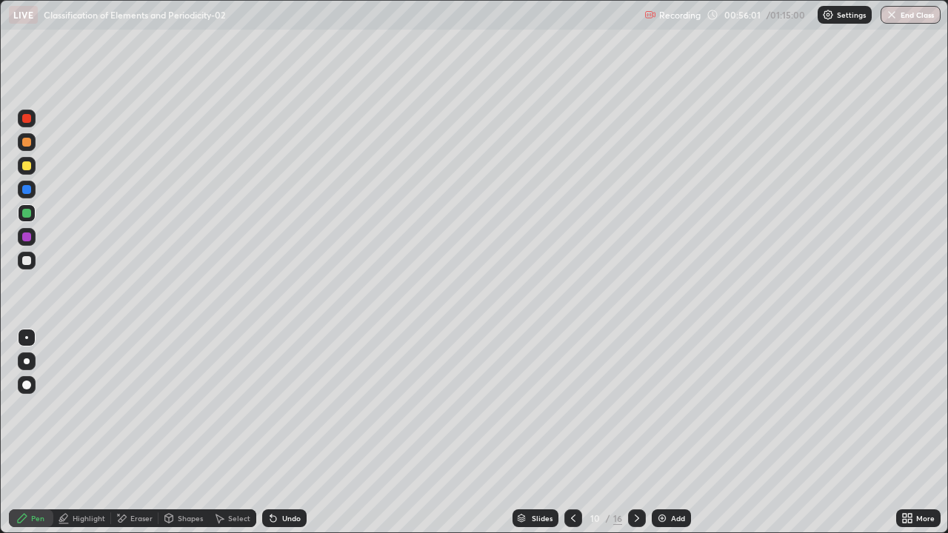
click at [28, 190] on div at bounding box center [26, 189] width 9 height 9
click at [29, 258] on div at bounding box center [26, 260] width 9 height 9
click at [27, 237] on div at bounding box center [26, 237] width 9 height 9
click at [32, 257] on div at bounding box center [27, 261] width 18 height 18
click at [27, 142] on div at bounding box center [26, 142] width 9 height 9
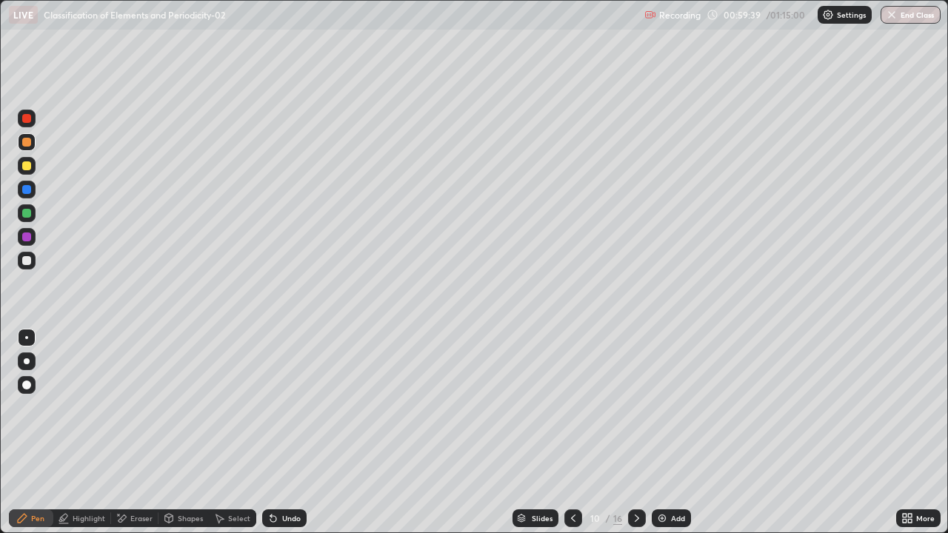
click at [32, 262] on div at bounding box center [27, 261] width 18 height 18
click at [32, 235] on div at bounding box center [27, 237] width 18 height 18
click at [27, 143] on div at bounding box center [26, 142] width 9 height 9
click at [32, 264] on div at bounding box center [27, 261] width 18 height 18
click at [34, 142] on div at bounding box center [27, 142] width 18 height 18
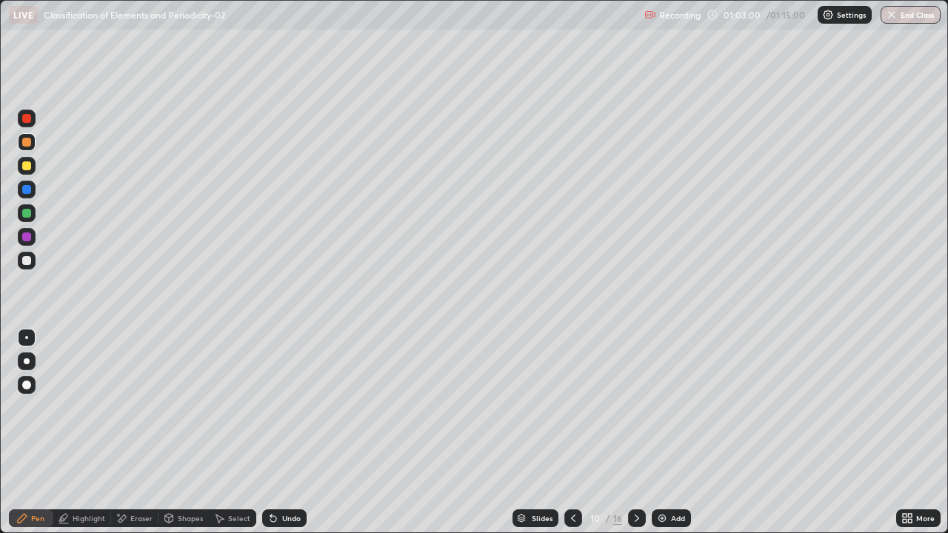
click at [99, 468] on div "Highlight" at bounding box center [82, 519] width 58 height 18
click at [24, 164] on div at bounding box center [26, 166] width 9 height 9
click at [285, 468] on div "Undo" at bounding box center [291, 518] width 19 height 7
click at [282, 468] on div "Undo" at bounding box center [291, 518] width 19 height 7
click at [287, 468] on div "Undo" at bounding box center [291, 518] width 19 height 7
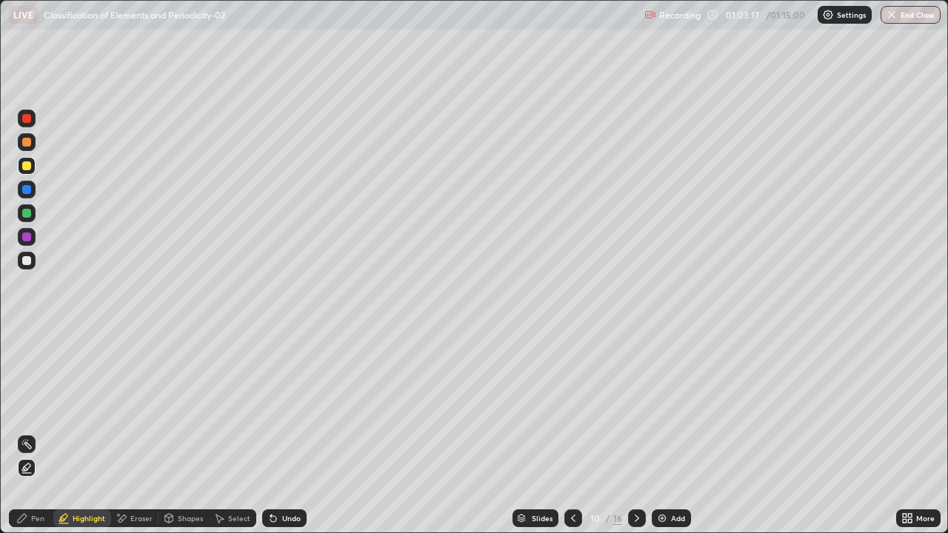
click at [276, 468] on icon at bounding box center [273, 519] width 12 height 12
click at [27, 441] on circle at bounding box center [27, 440] width 1 height 1
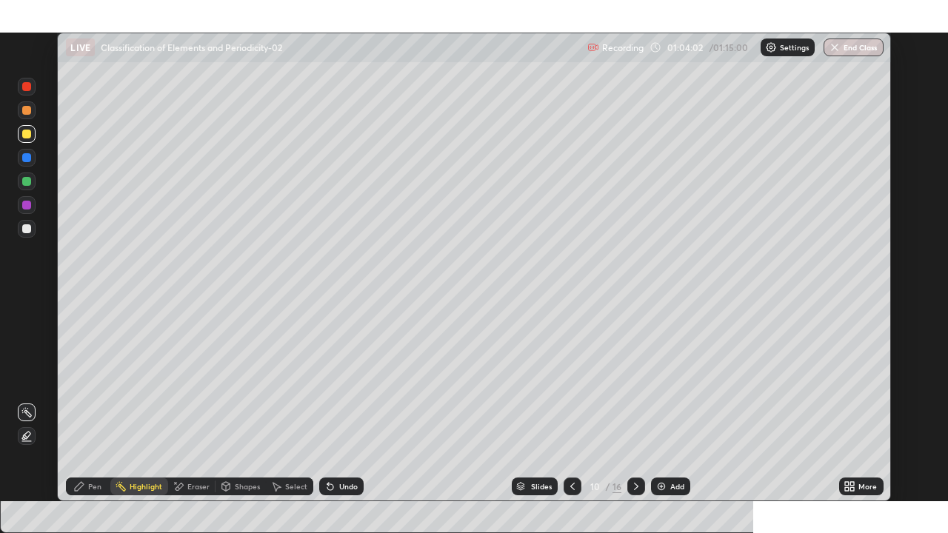
scroll to position [73628, 73148]
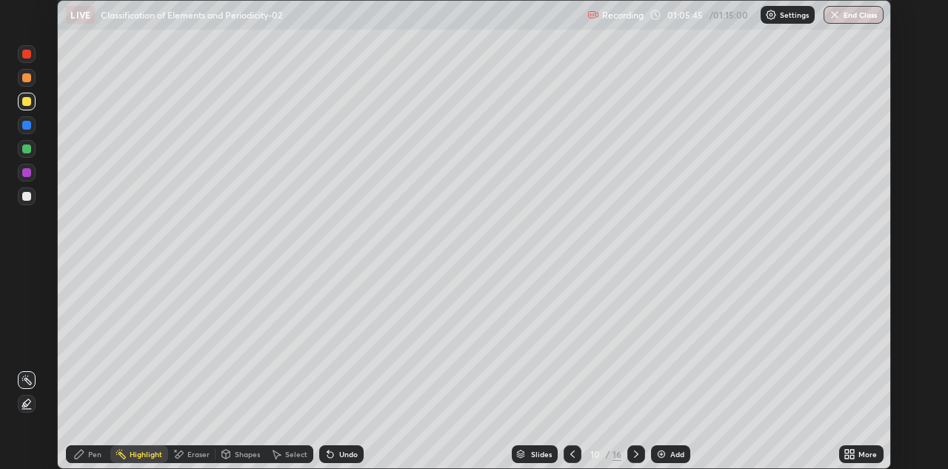
click at [853, 451] on icon at bounding box center [853, 452] width 4 height 4
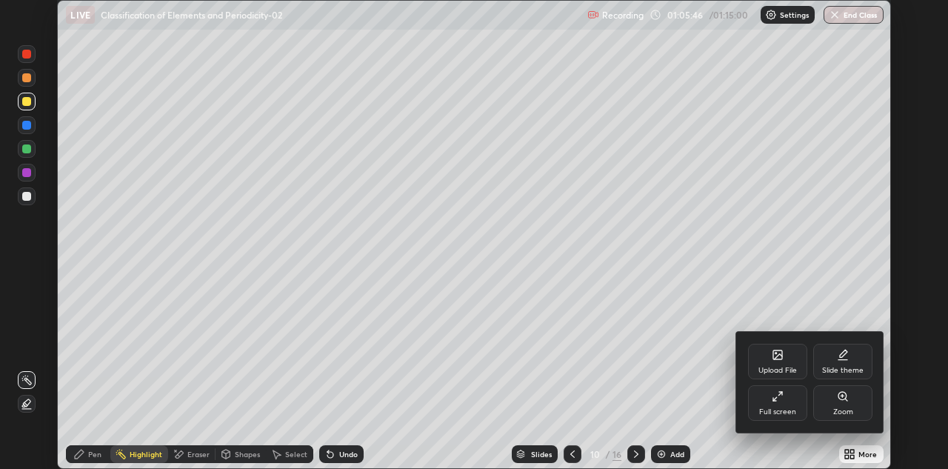
click at [774, 405] on div "Full screen" at bounding box center [777, 403] width 59 height 36
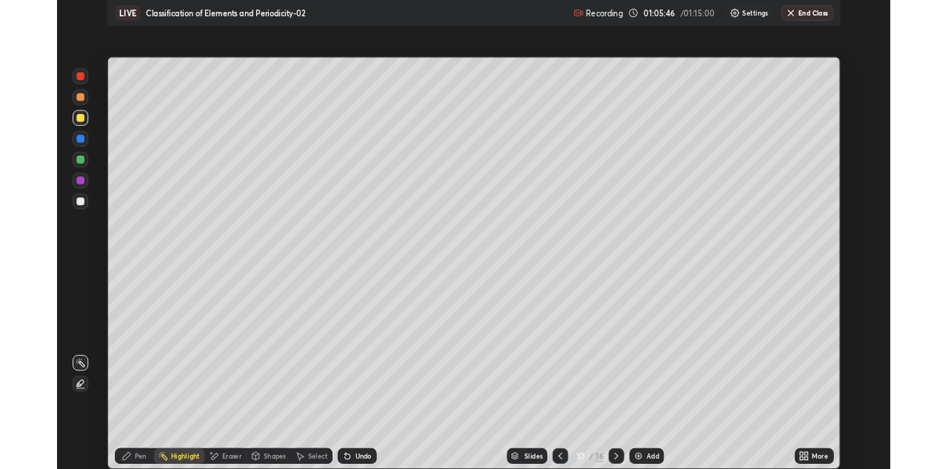
scroll to position [533, 948]
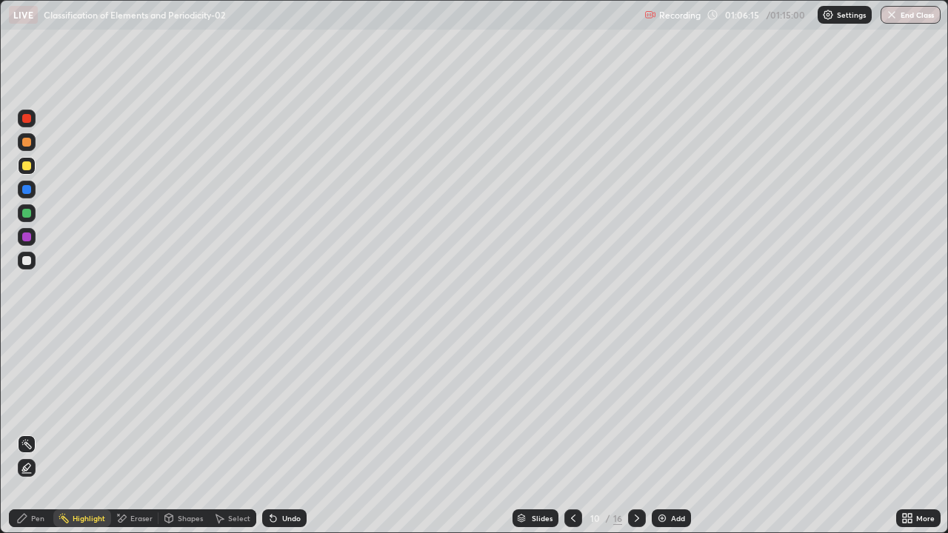
click at [637, 468] on icon at bounding box center [637, 518] width 4 height 7
click at [23, 468] on icon at bounding box center [22, 518] width 9 height 9
click at [25, 143] on div at bounding box center [26, 142] width 9 height 9
click at [33, 256] on div at bounding box center [27, 261] width 18 height 18
click at [24, 213] on div at bounding box center [26, 213] width 9 height 9
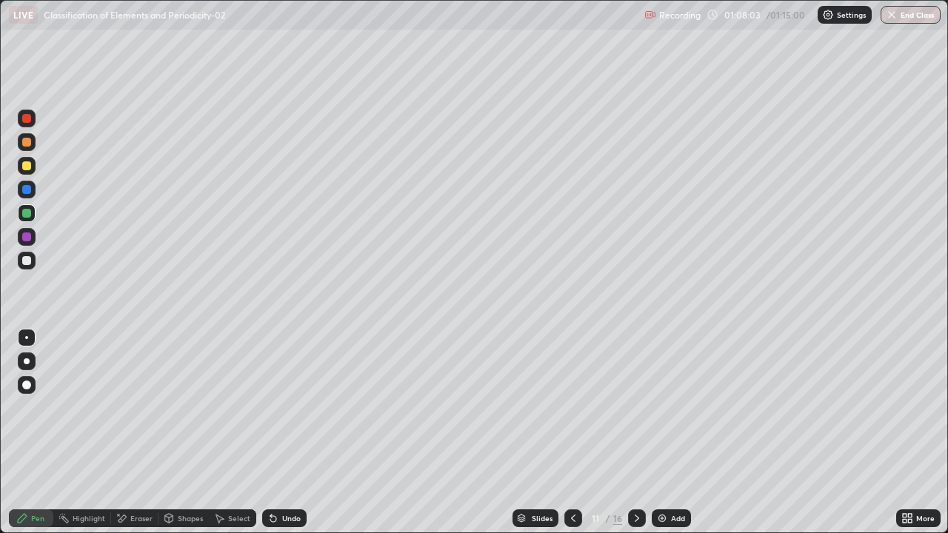
click at [199, 468] on div "Shapes" at bounding box center [190, 518] width 25 height 7
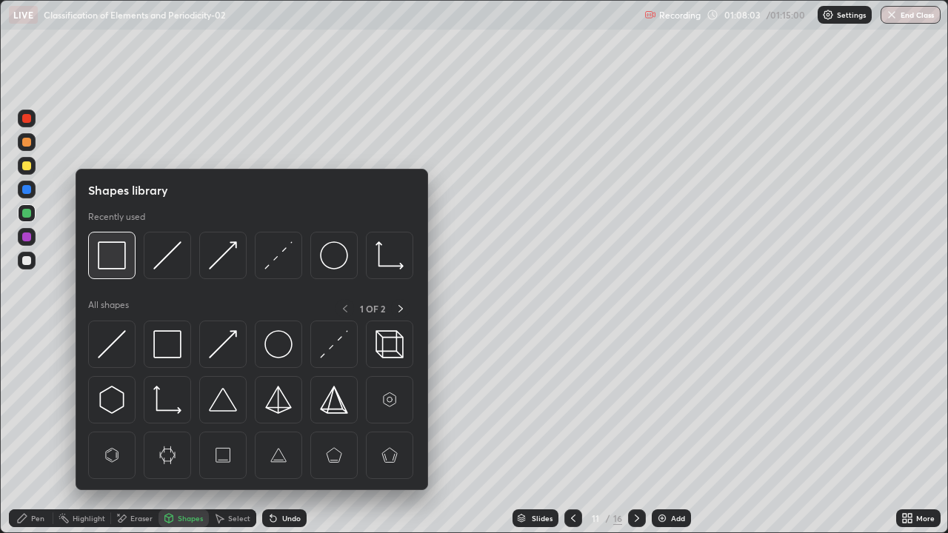
click at [105, 263] on img at bounding box center [112, 256] width 28 height 28
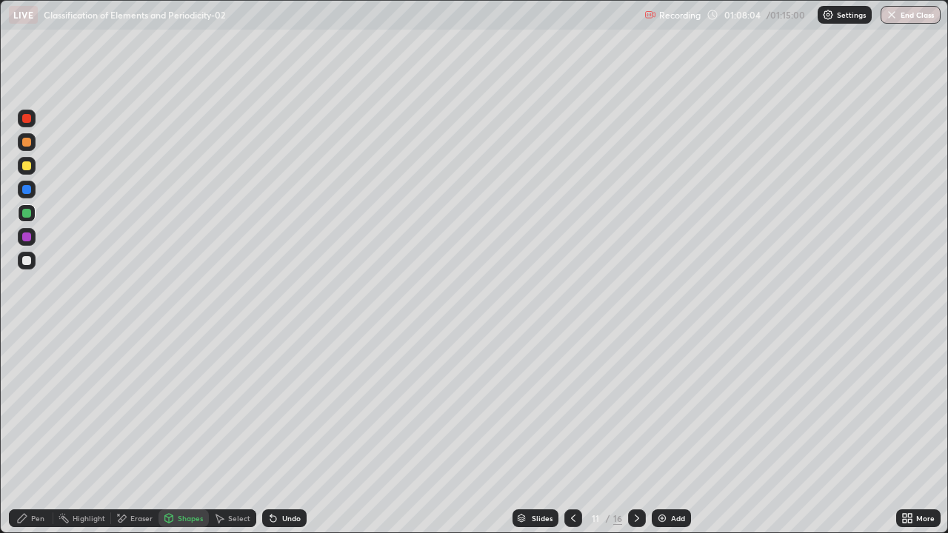
click at [29, 234] on div at bounding box center [26, 237] width 9 height 9
click at [43, 468] on div "Pen" at bounding box center [31, 519] width 44 height 18
click at [26, 213] on div at bounding box center [26, 213] width 9 height 9
click at [25, 191] on div at bounding box center [26, 189] width 9 height 9
click at [24, 121] on div at bounding box center [26, 118] width 9 height 9
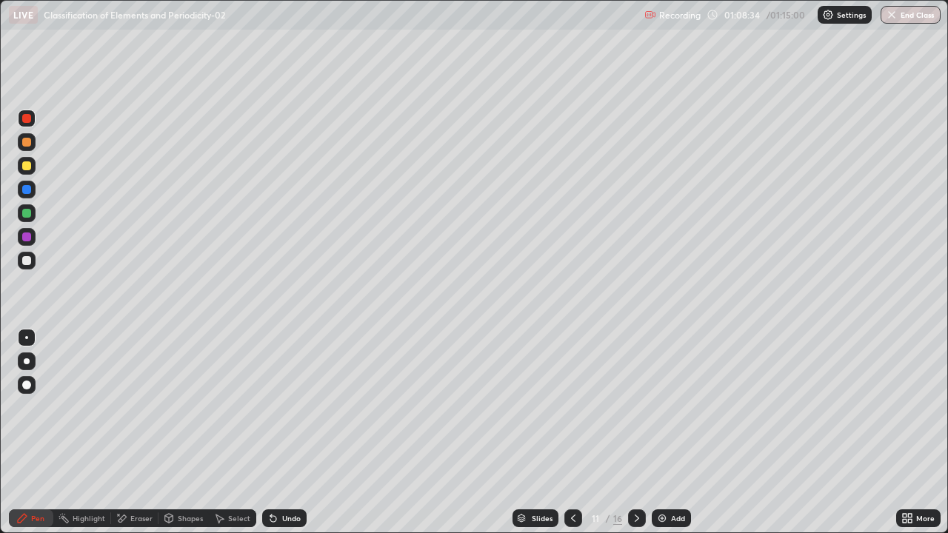
click at [28, 261] on div at bounding box center [26, 260] width 9 height 9
click at [27, 190] on div at bounding box center [26, 189] width 9 height 9
click at [29, 257] on div at bounding box center [26, 260] width 9 height 9
click at [28, 146] on div at bounding box center [26, 142] width 9 height 9
click at [27, 119] on div at bounding box center [26, 118] width 9 height 9
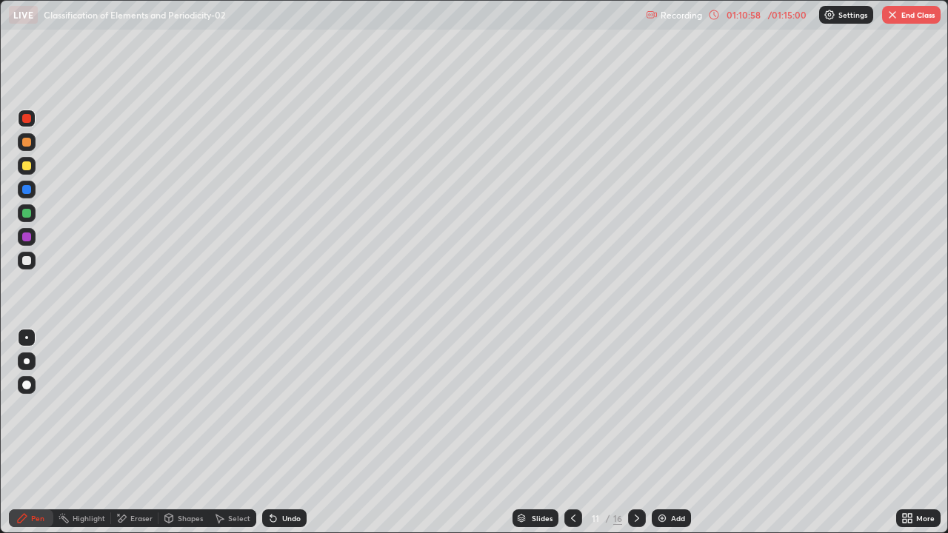
click at [93, 468] on div "Highlight" at bounding box center [89, 518] width 33 height 7
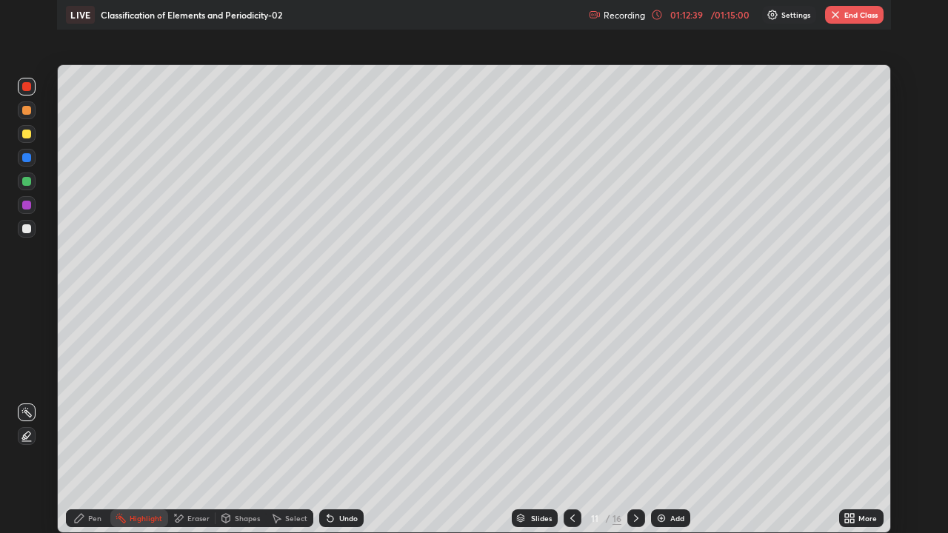
scroll to position [73628, 73148]
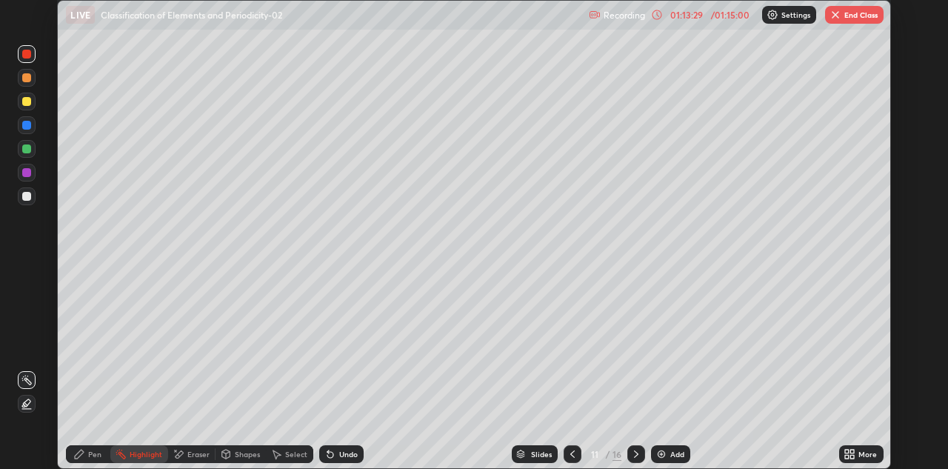
click at [858, 448] on div "More" at bounding box center [862, 454] width 44 height 18
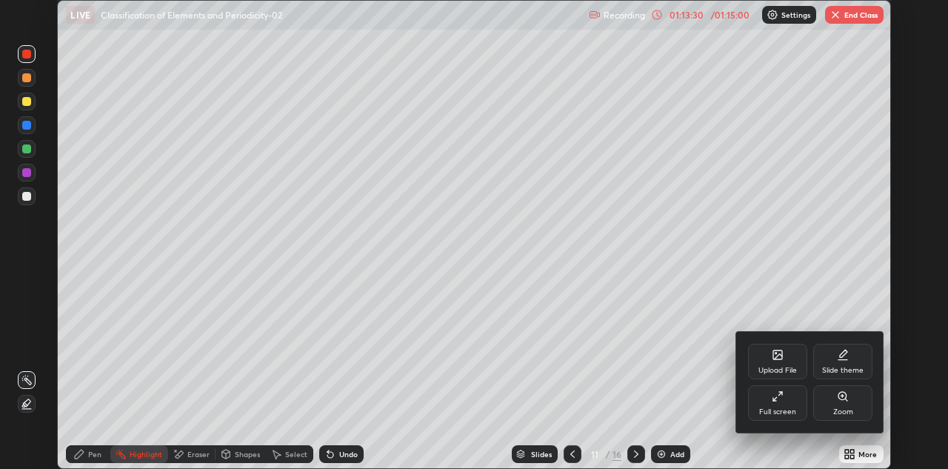
click at [788, 396] on div "Full screen" at bounding box center [777, 403] width 59 height 36
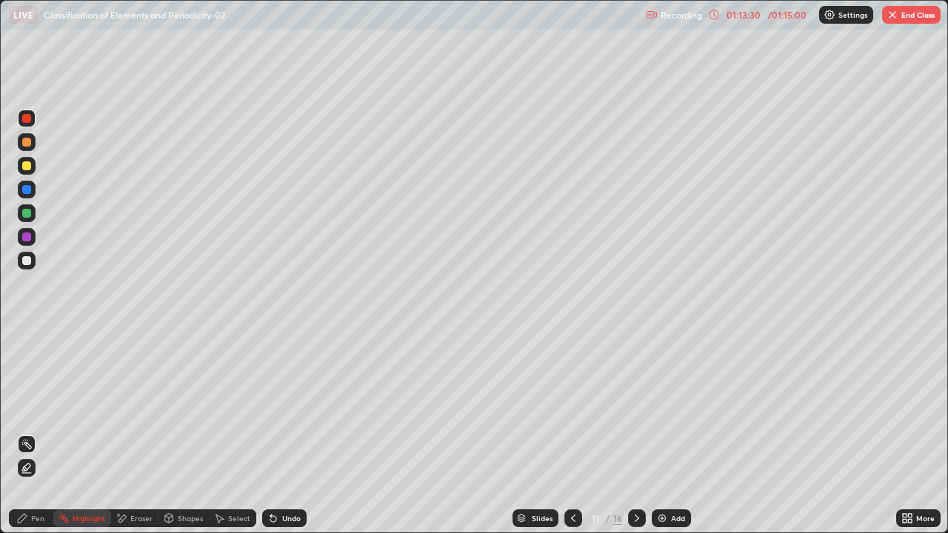
scroll to position [533, 948]
click at [305, 468] on div "Undo" at bounding box center [284, 519] width 44 height 18
click at [35, 468] on div "Pen" at bounding box center [37, 518] width 13 height 7
click at [26, 215] on div at bounding box center [26, 213] width 9 height 9
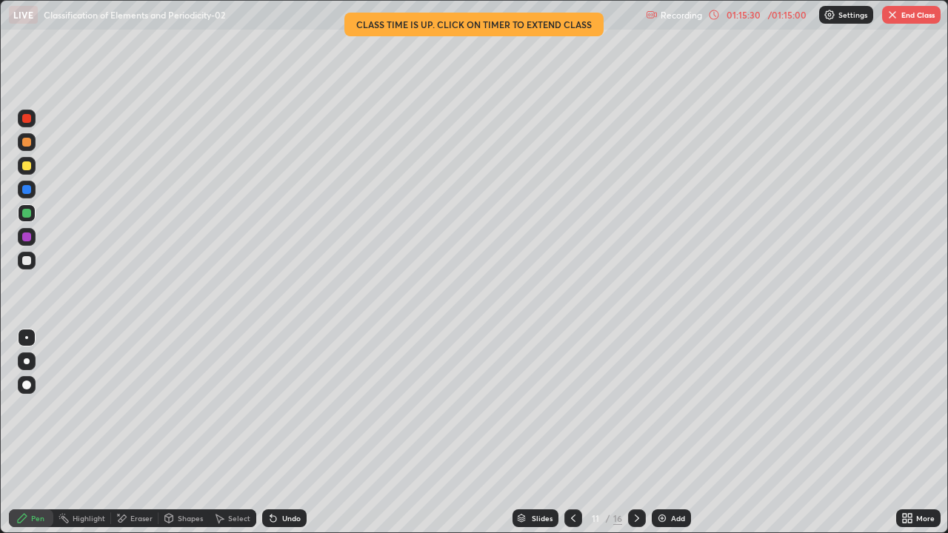
click at [906, 16] on button "End Class" at bounding box center [911, 15] width 59 height 18
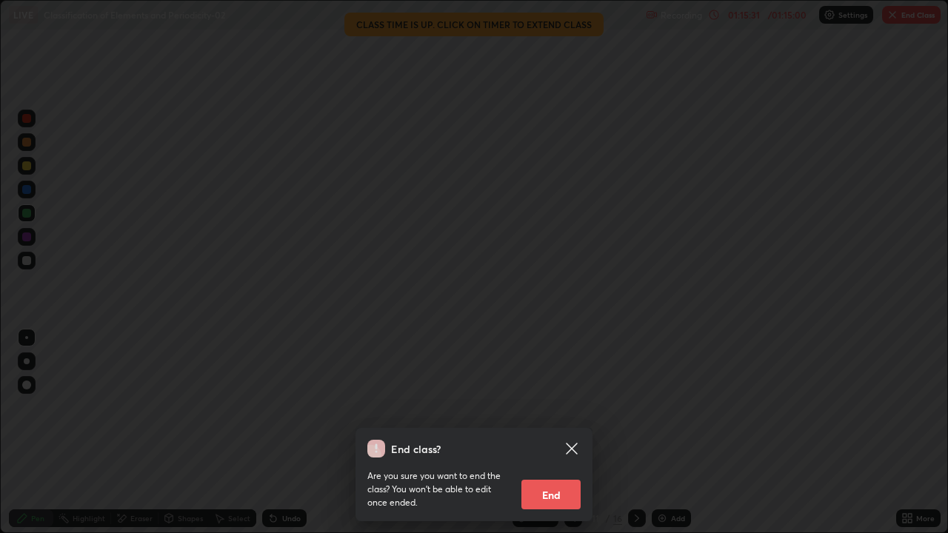
click at [548, 468] on button "End" at bounding box center [551, 495] width 59 height 30
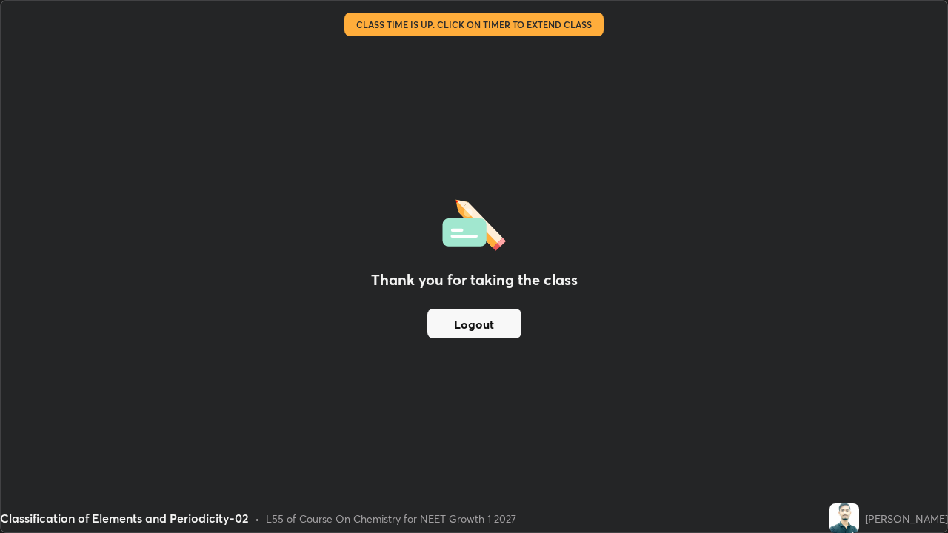
click at [479, 325] on button "Logout" at bounding box center [475, 324] width 94 height 30
